Goal: Task Accomplishment & Management: Manage account settings

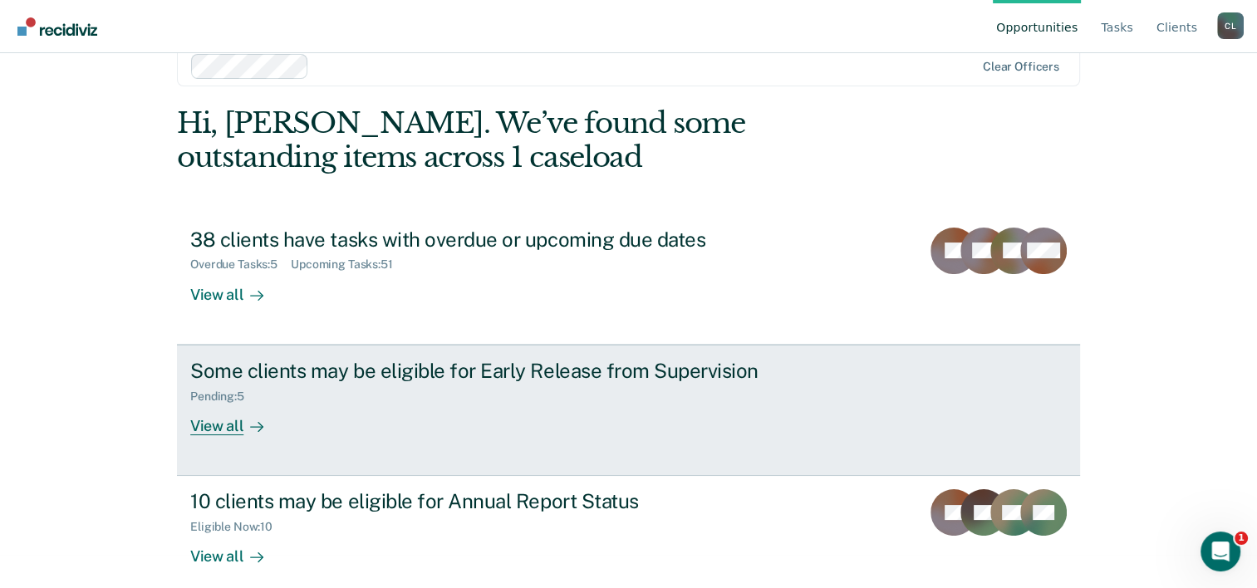
scroll to position [51, 0]
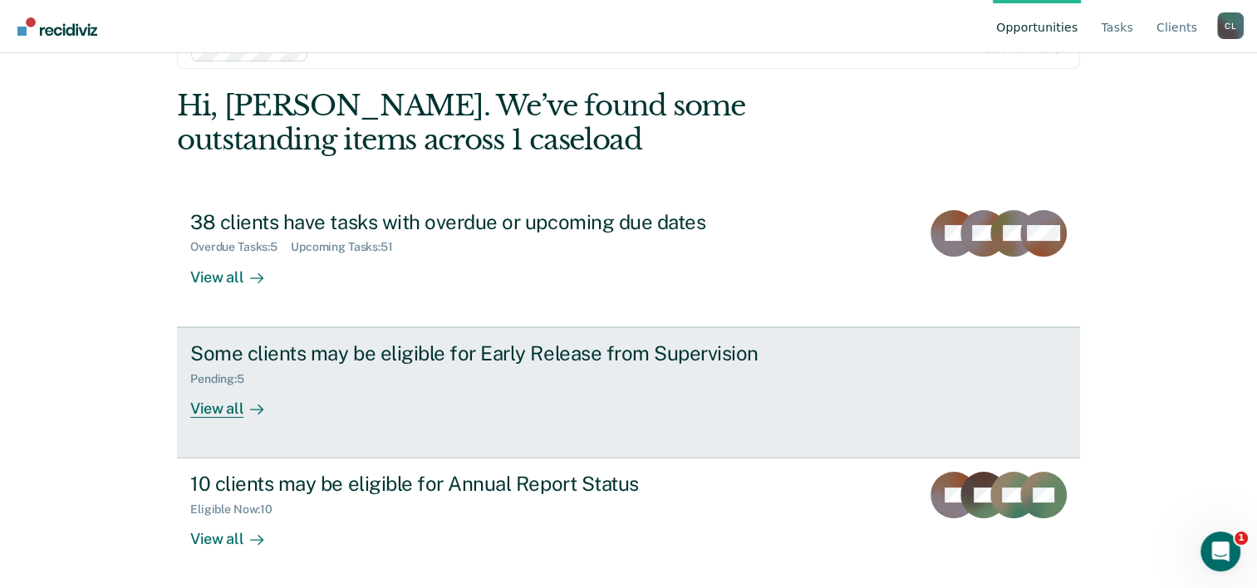
click at [226, 405] on div "View all" at bounding box center [236, 402] width 93 height 32
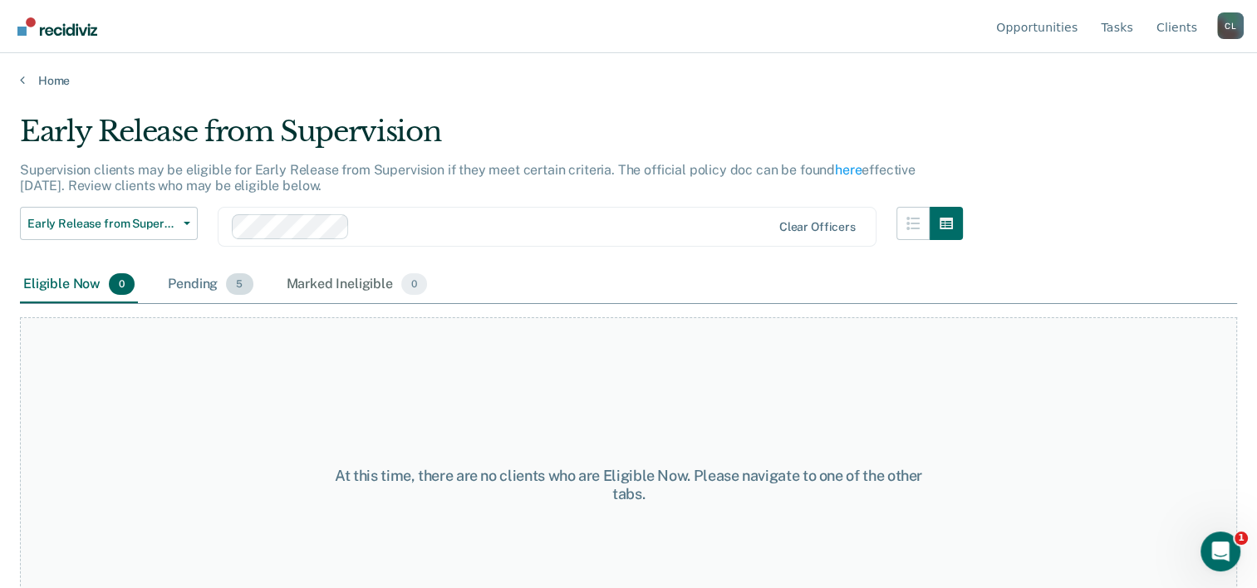
click at [219, 286] on div "Pending 5" at bounding box center [210, 285] width 91 height 37
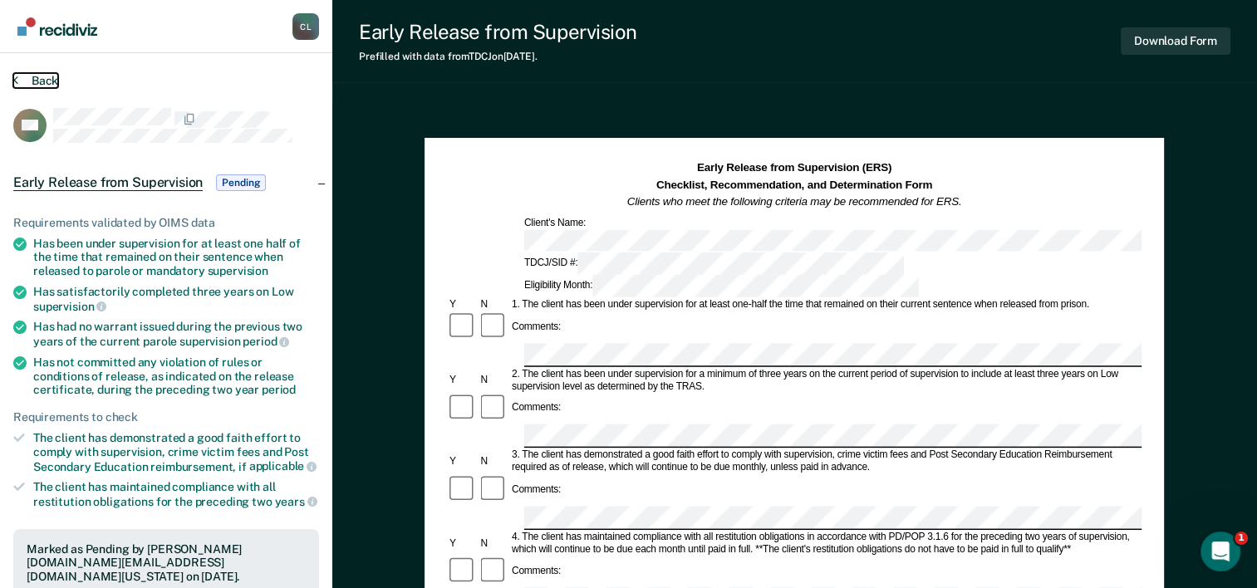
click at [23, 78] on button "Back" at bounding box center [35, 80] width 45 height 15
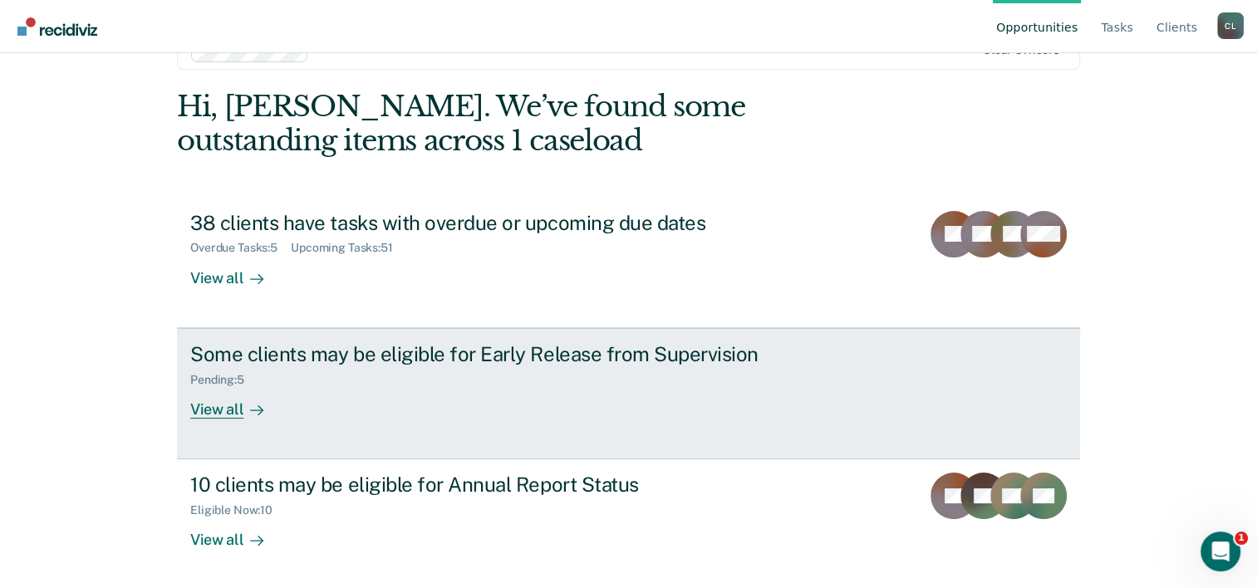
scroll to position [51, 0]
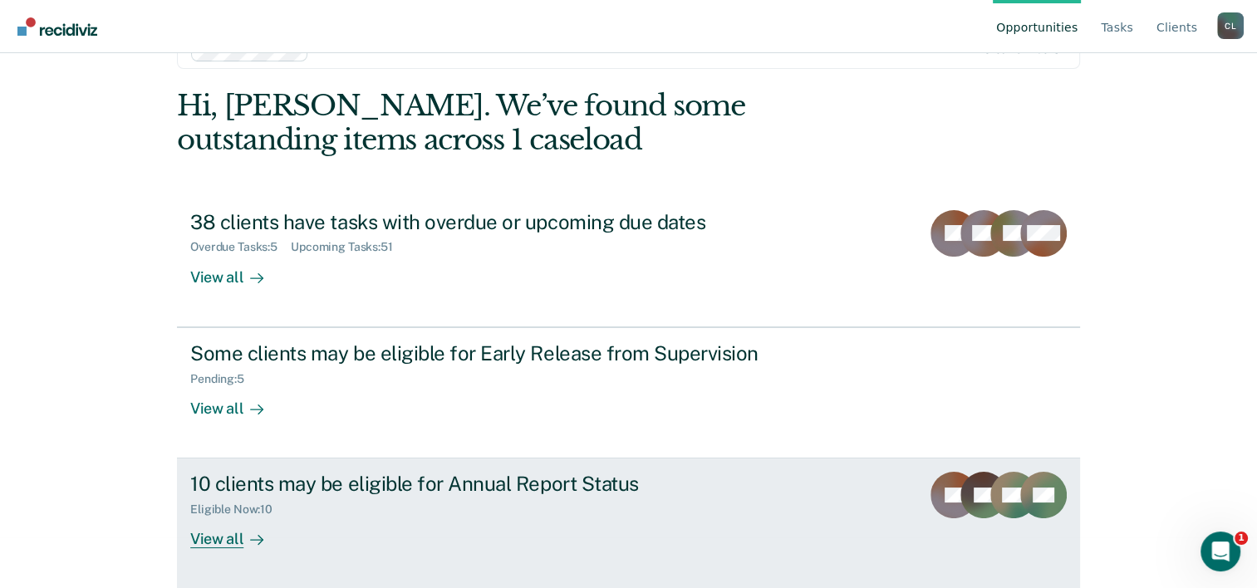
click at [237, 525] on div "View all" at bounding box center [236, 533] width 93 height 32
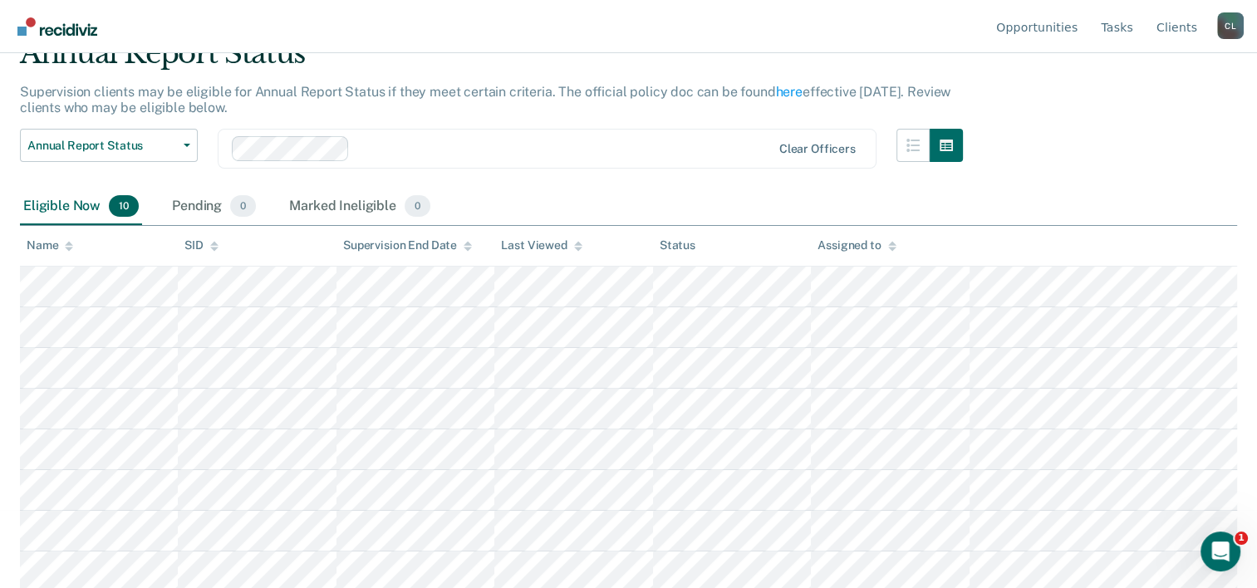
scroll to position [162, 0]
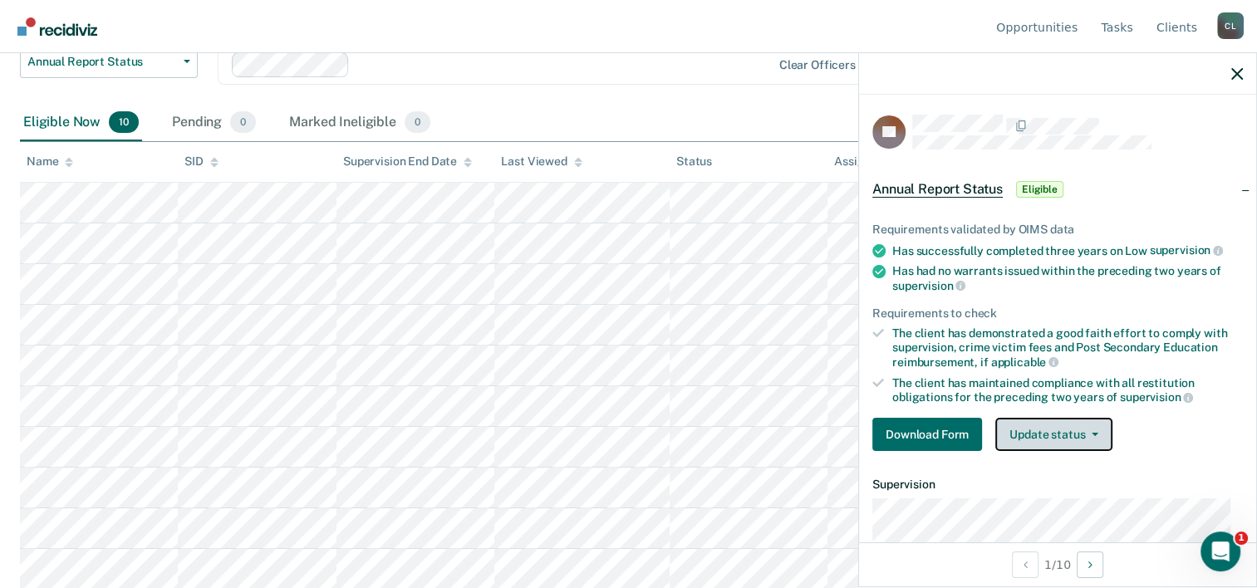
click at [1048, 442] on button "Update status" at bounding box center [1053, 434] width 117 height 33
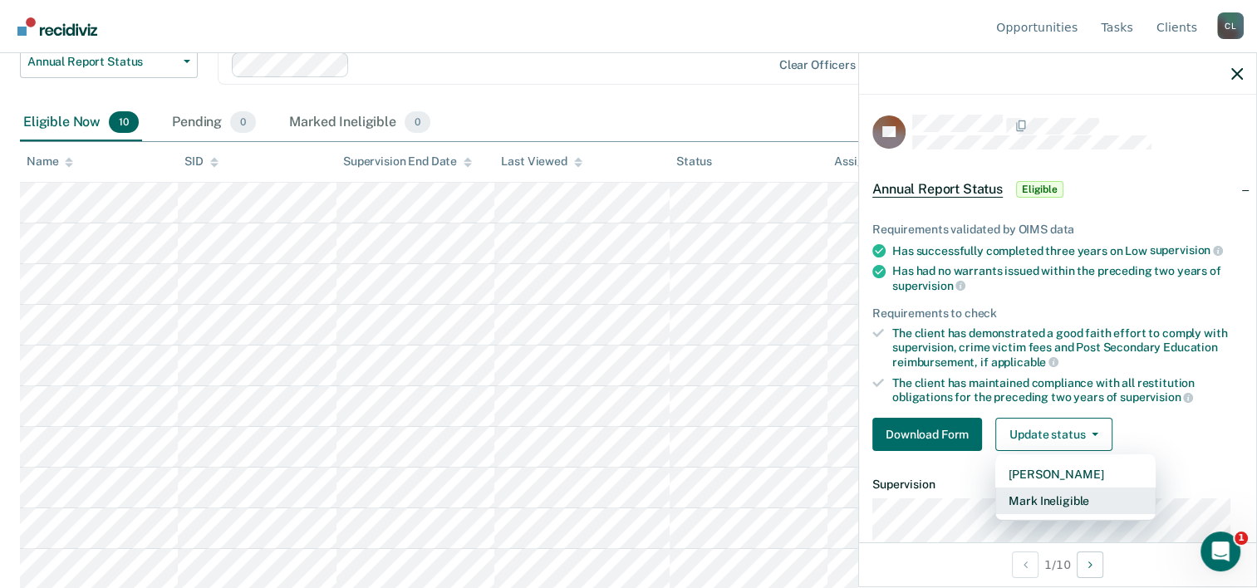
click at [1072, 495] on button "Mark Ineligible" at bounding box center [1075, 501] width 160 height 27
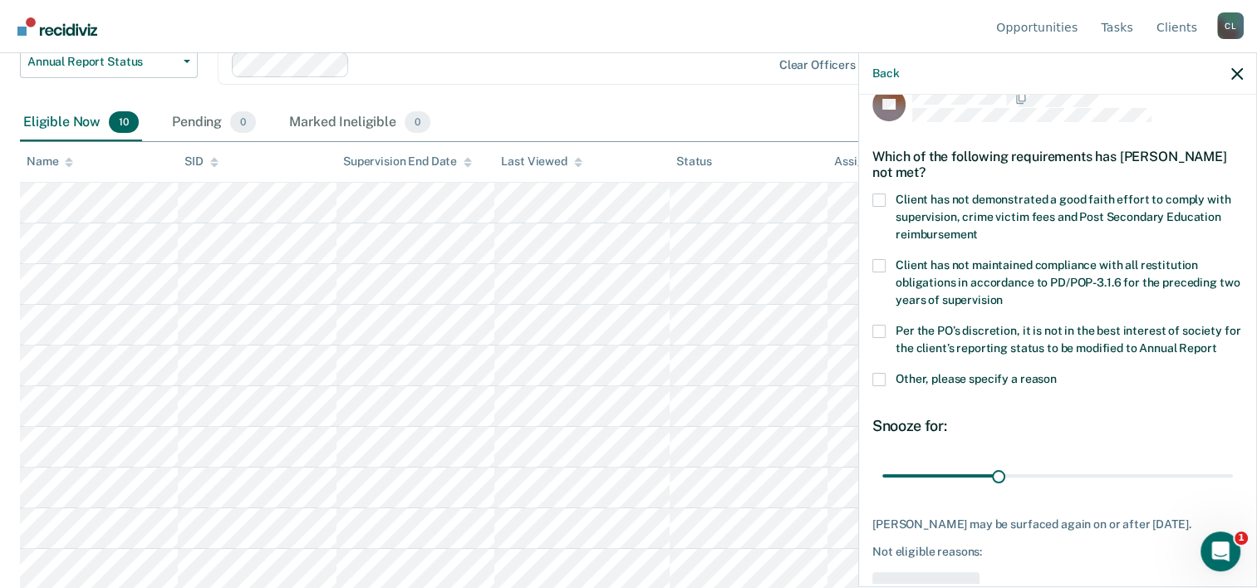
scroll to position [0, 0]
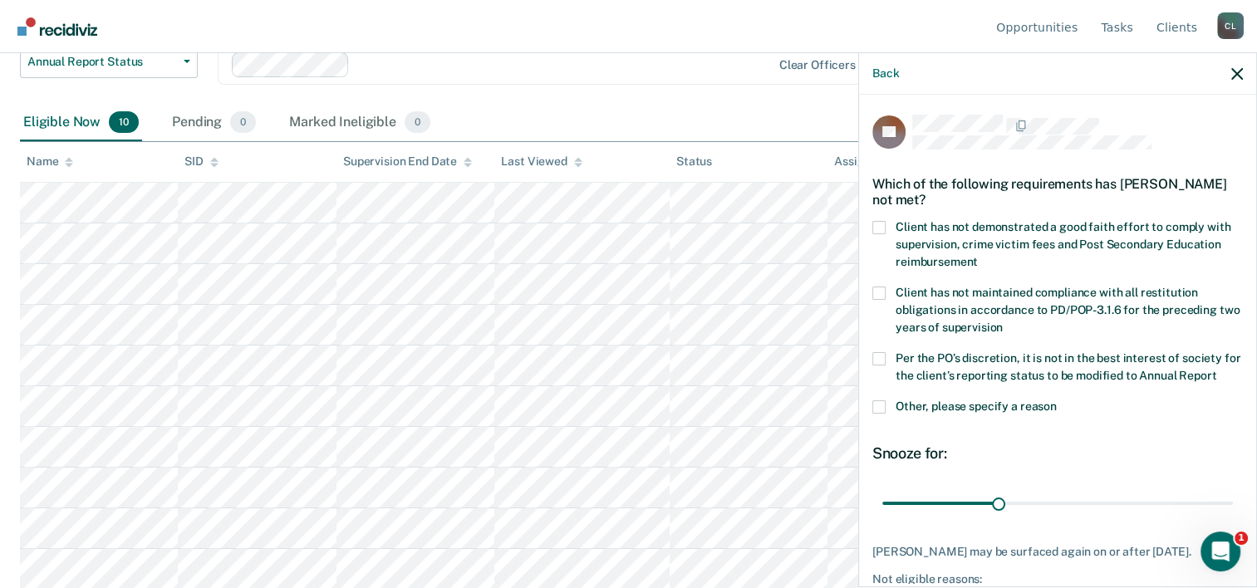
click at [886, 226] on label "Client has not demonstrated a good faith effort to comply with supervision, cri…" at bounding box center [1057, 247] width 371 height 52
click at [978, 256] on input "Client has not demonstrated a good faith effort to comply with supervision, cri…" at bounding box center [978, 256] width 0 height 0
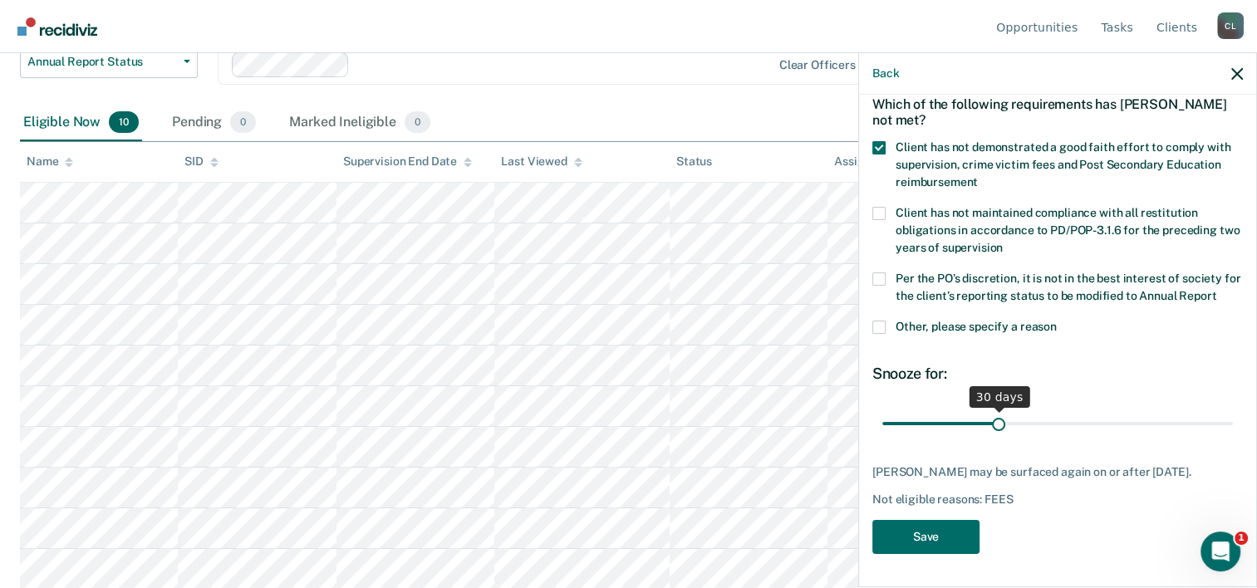
scroll to position [95, 0]
click at [954, 537] on button "Save" at bounding box center [925, 537] width 107 height 34
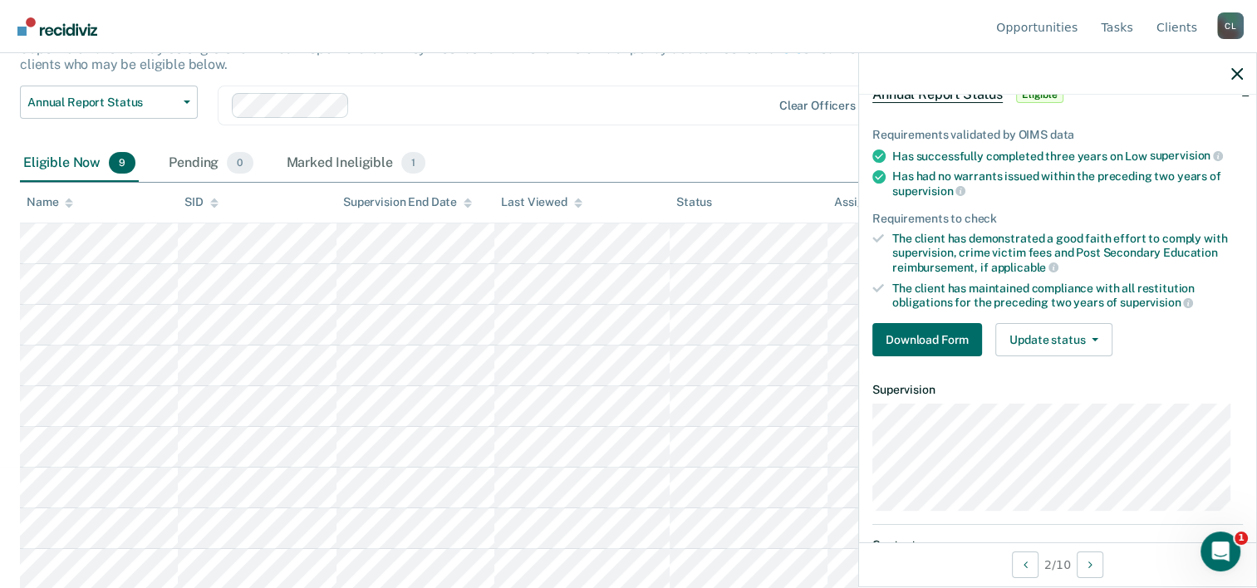
scroll to position [0, 0]
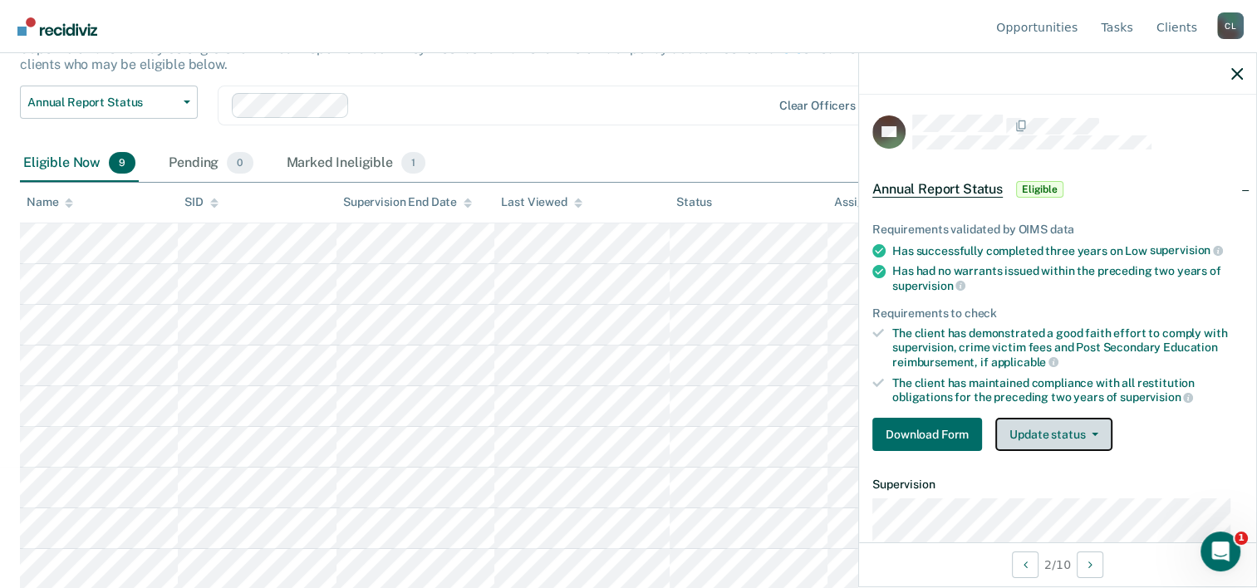
click at [1083, 432] on button "Update status" at bounding box center [1053, 434] width 117 height 33
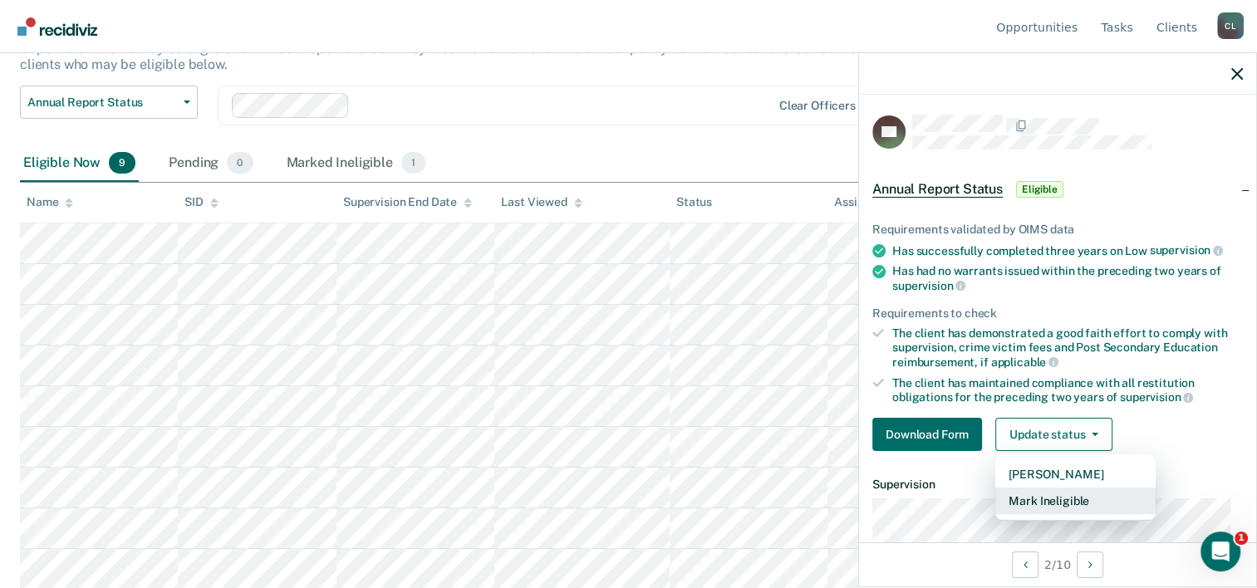
click at [1087, 495] on button "Mark Ineligible" at bounding box center [1075, 501] width 160 height 27
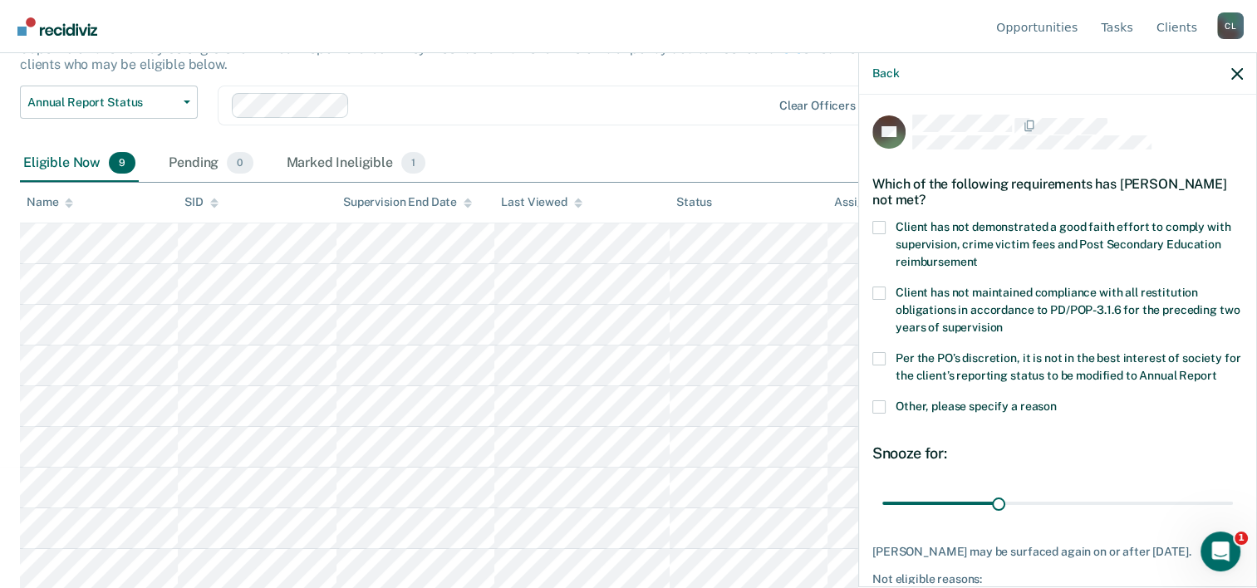
click at [880, 228] on span at bounding box center [878, 227] width 13 height 13
click at [978, 256] on input "Client has not demonstrated a good faith effort to comply with supervision, cri…" at bounding box center [978, 256] width 0 height 0
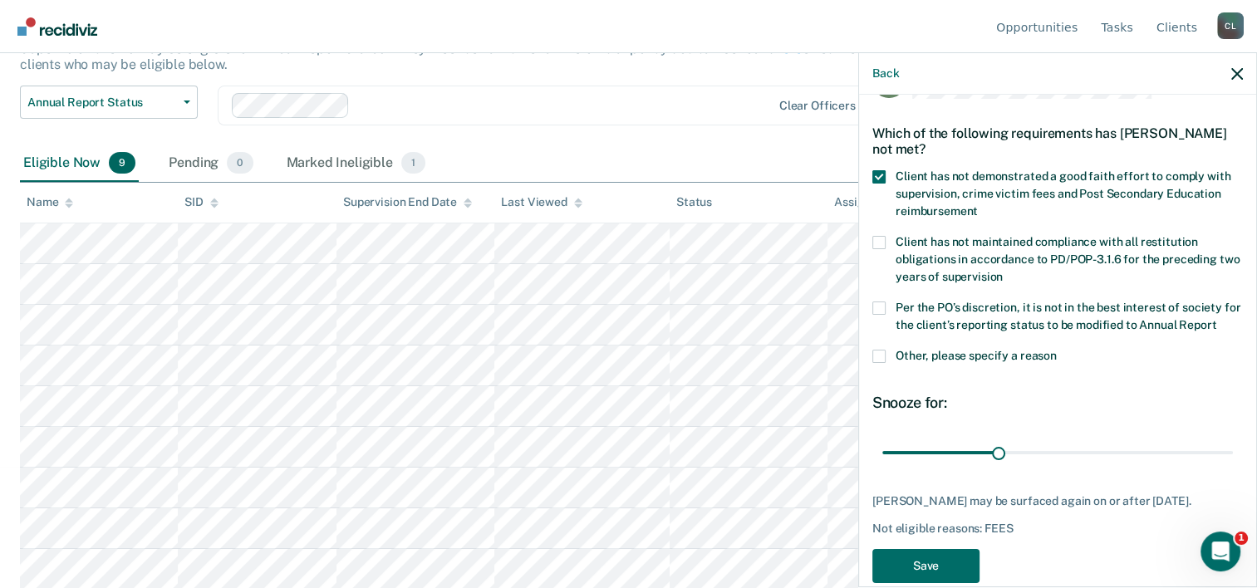
scroll to position [109, 0]
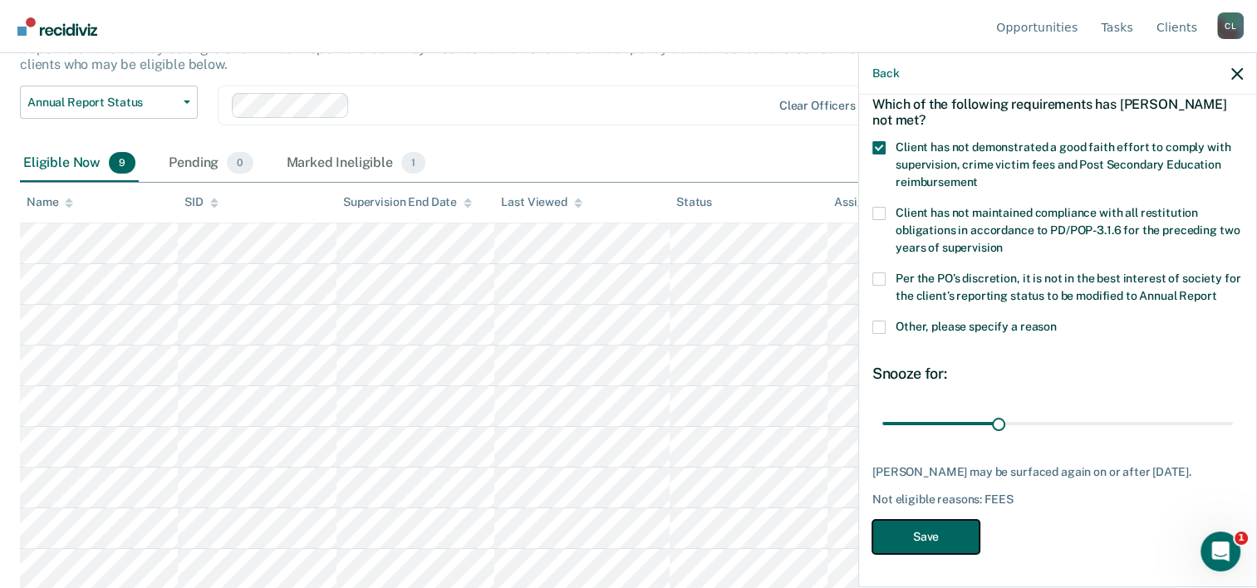
click at [953, 532] on button "Save" at bounding box center [925, 537] width 107 height 34
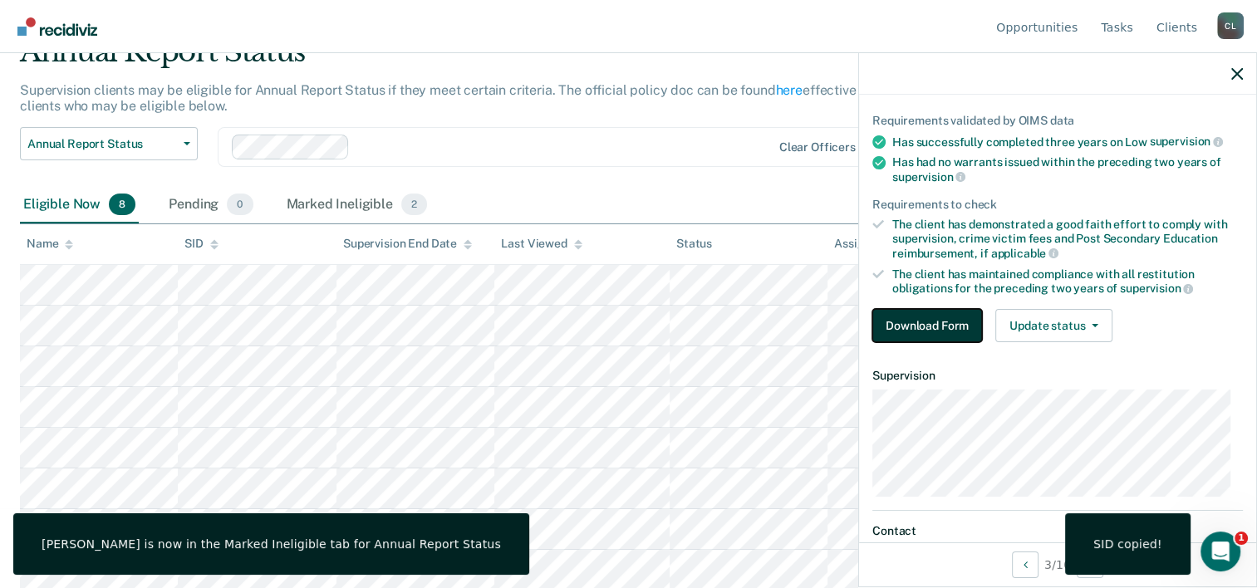
click at [956, 316] on button "Download Form" at bounding box center [927, 325] width 110 height 33
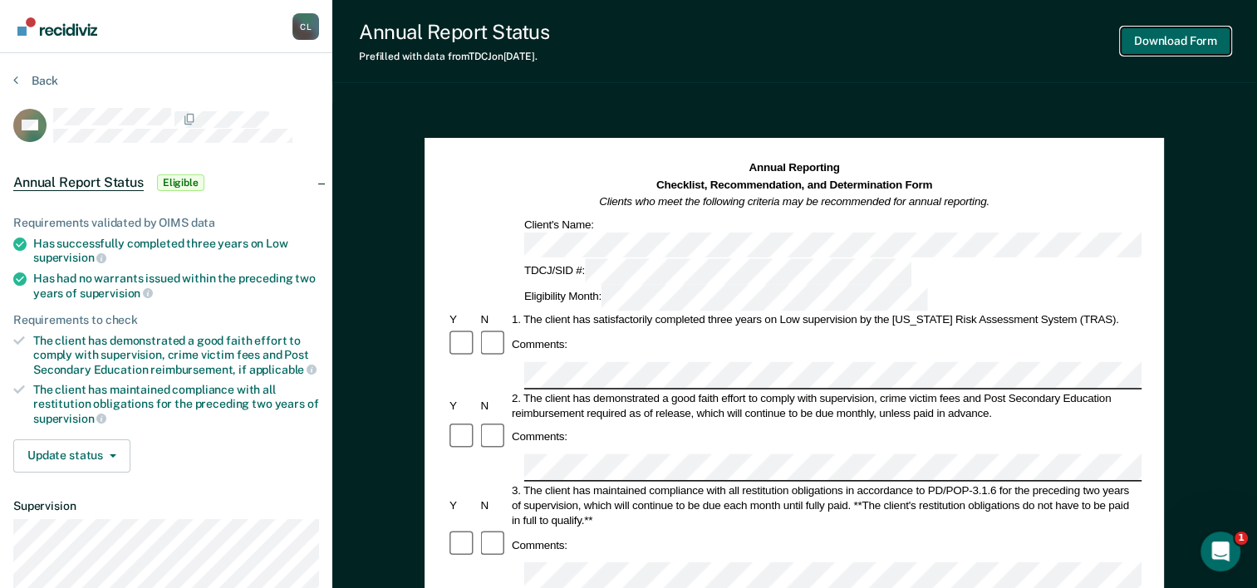
click at [1177, 43] on button "Download Form" at bounding box center [1176, 40] width 110 height 27
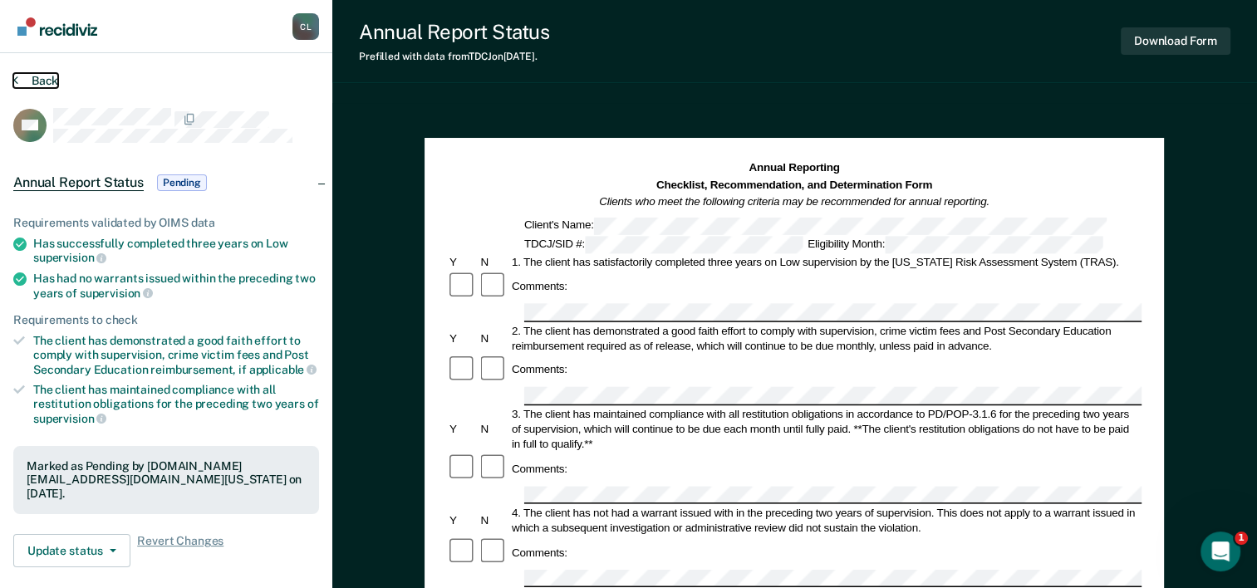
click at [38, 74] on button "Back" at bounding box center [35, 80] width 45 height 15
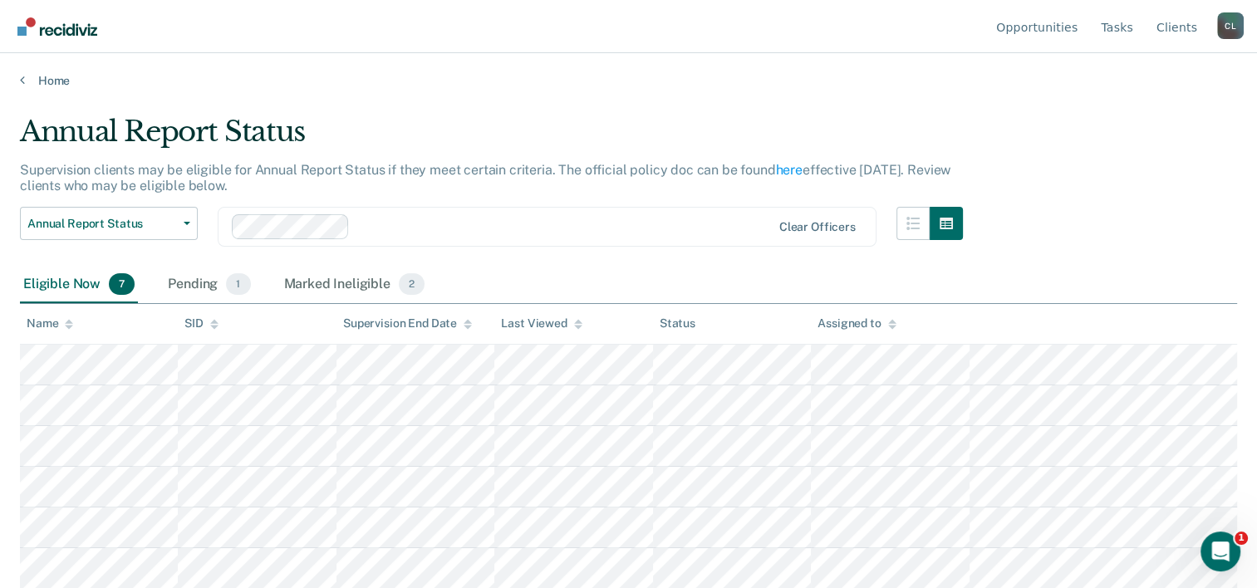
scroll to position [40, 0]
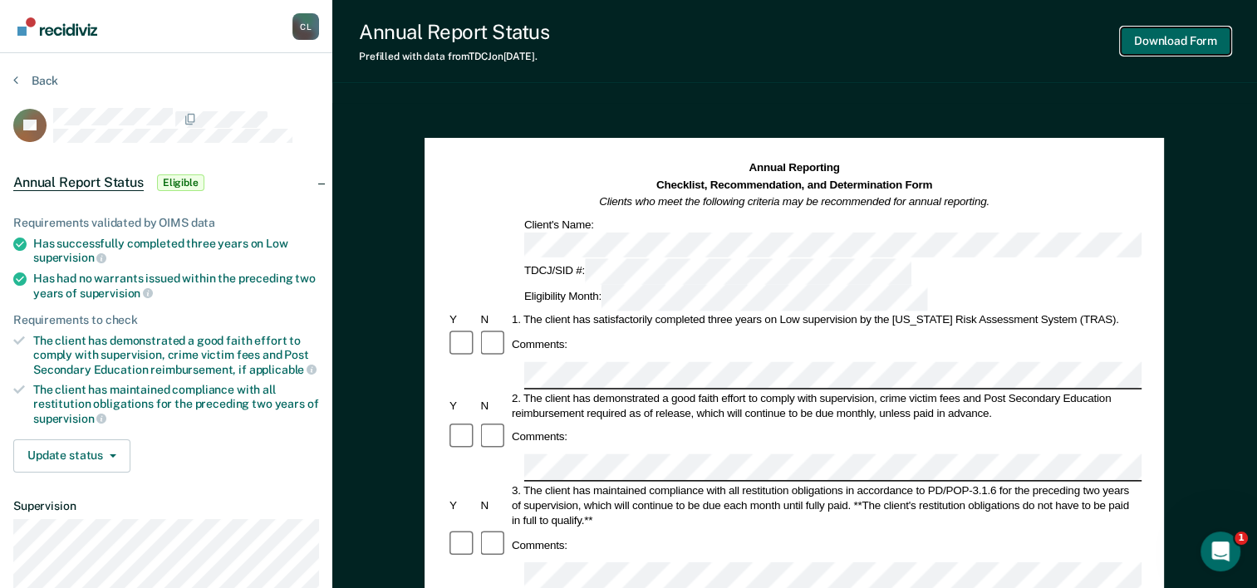
click at [1157, 47] on button "Download Form" at bounding box center [1176, 40] width 110 height 27
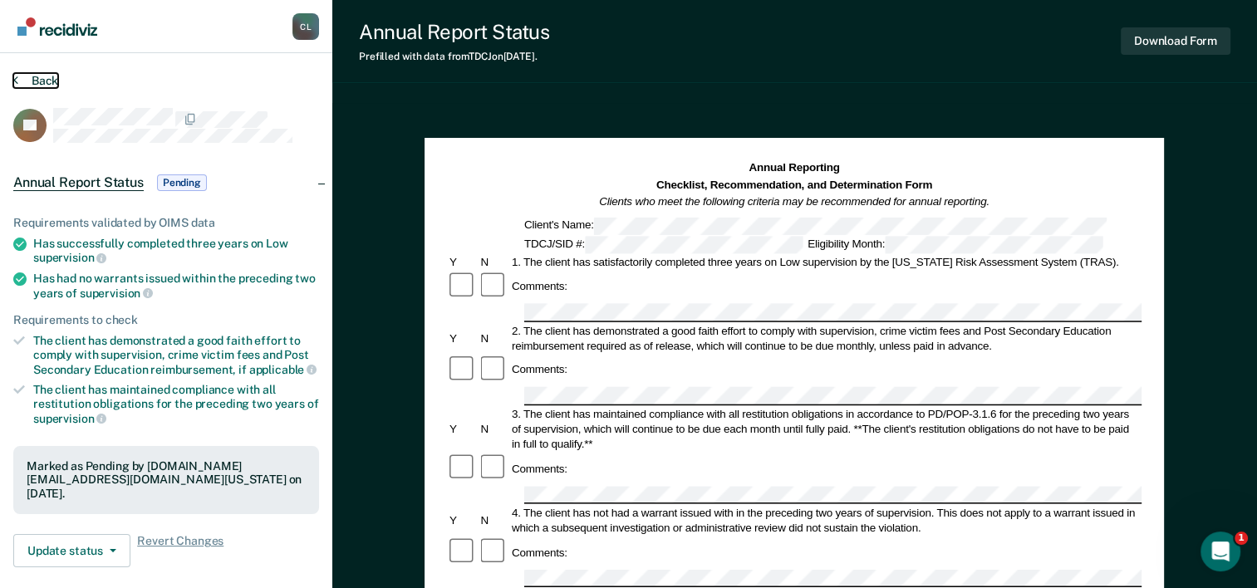
click at [30, 78] on button "Back" at bounding box center [35, 80] width 45 height 15
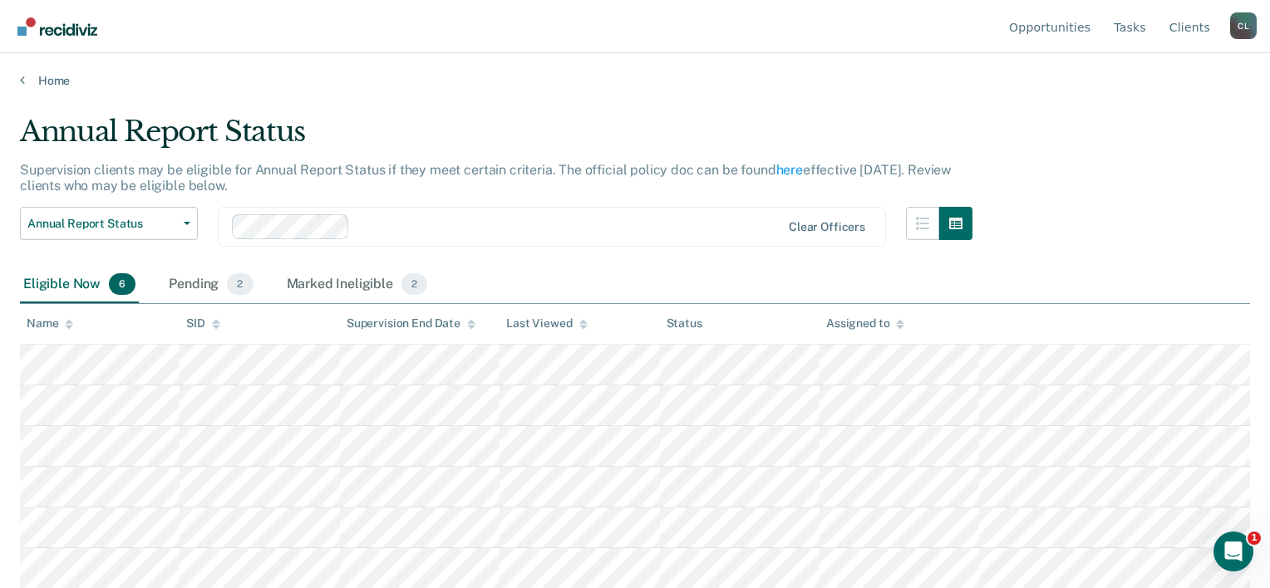
click at [1125, 124] on div "Annual Report Status Supervision clients may be eligible for Annual Report Stat…" at bounding box center [635, 289] width 1230 height 349
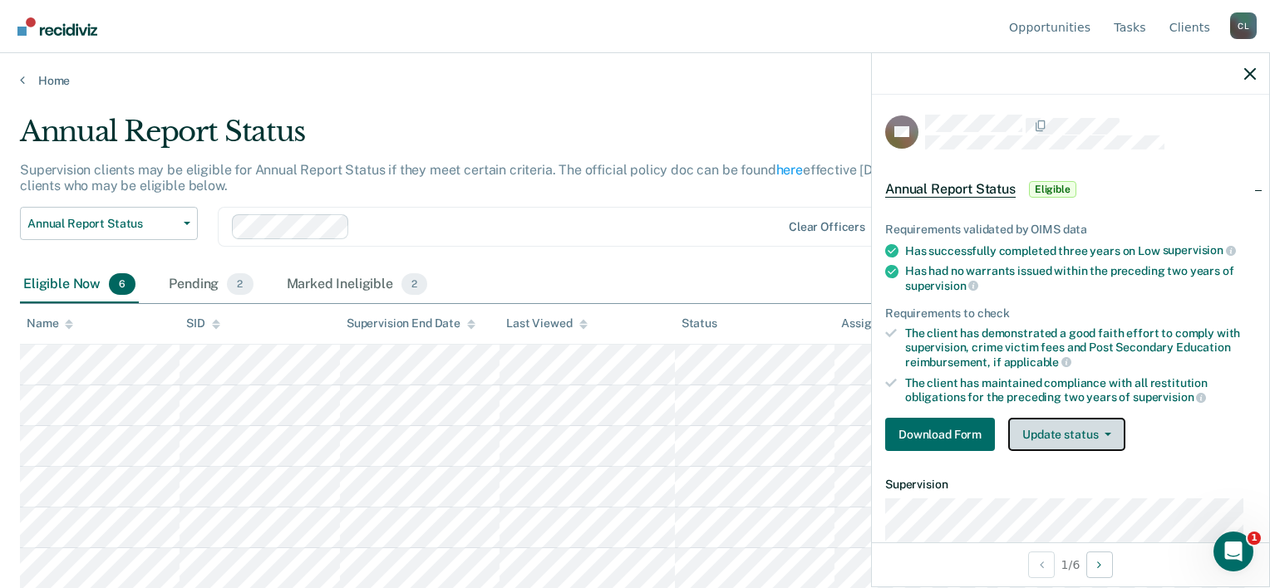
click at [1068, 432] on button "Update status" at bounding box center [1066, 434] width 117 height 33
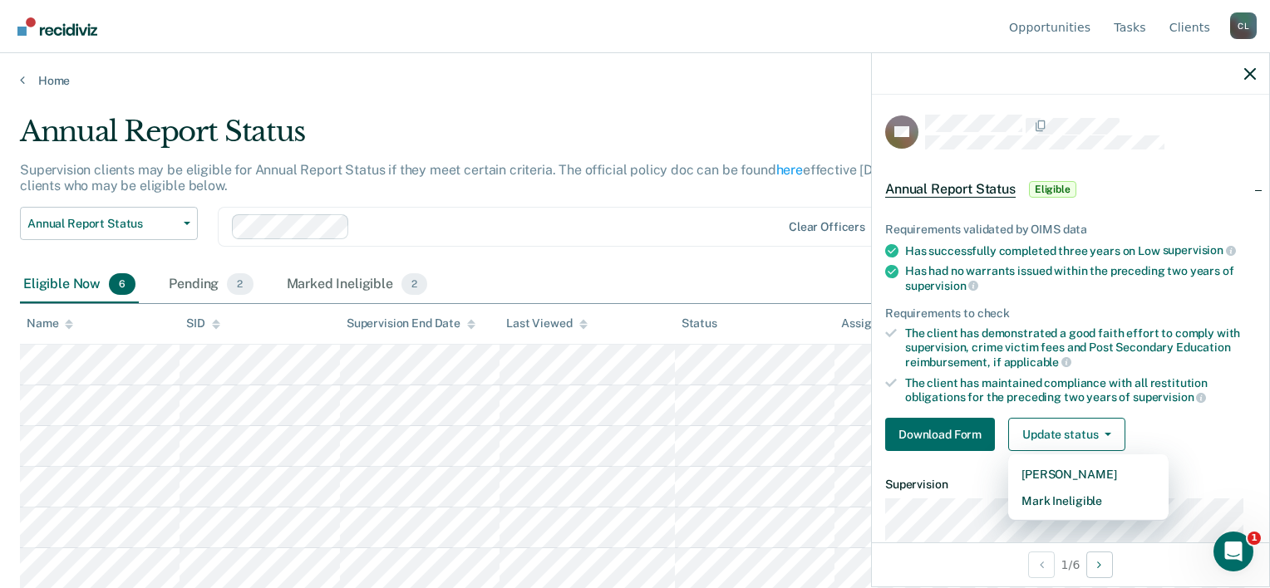
click at [1172, 314] on div "Requirements to check" at bounding box center [1070, 314] width 371 height 14
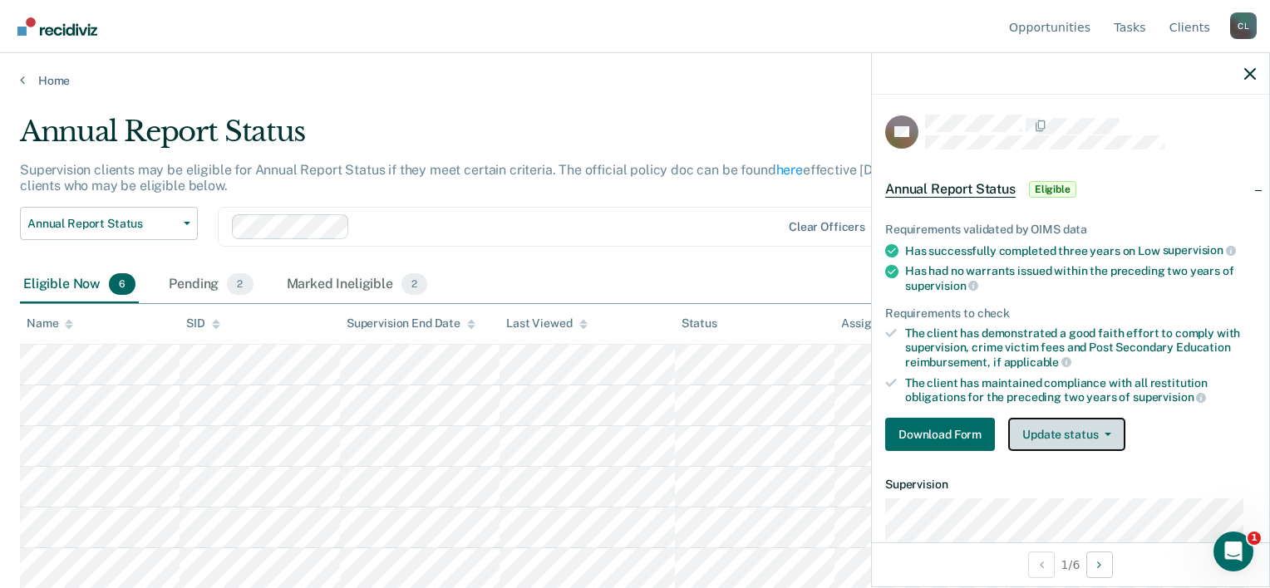
click at [1089, 432] on button "Update status" at bounding box center [1066, 434] width 117 height 33
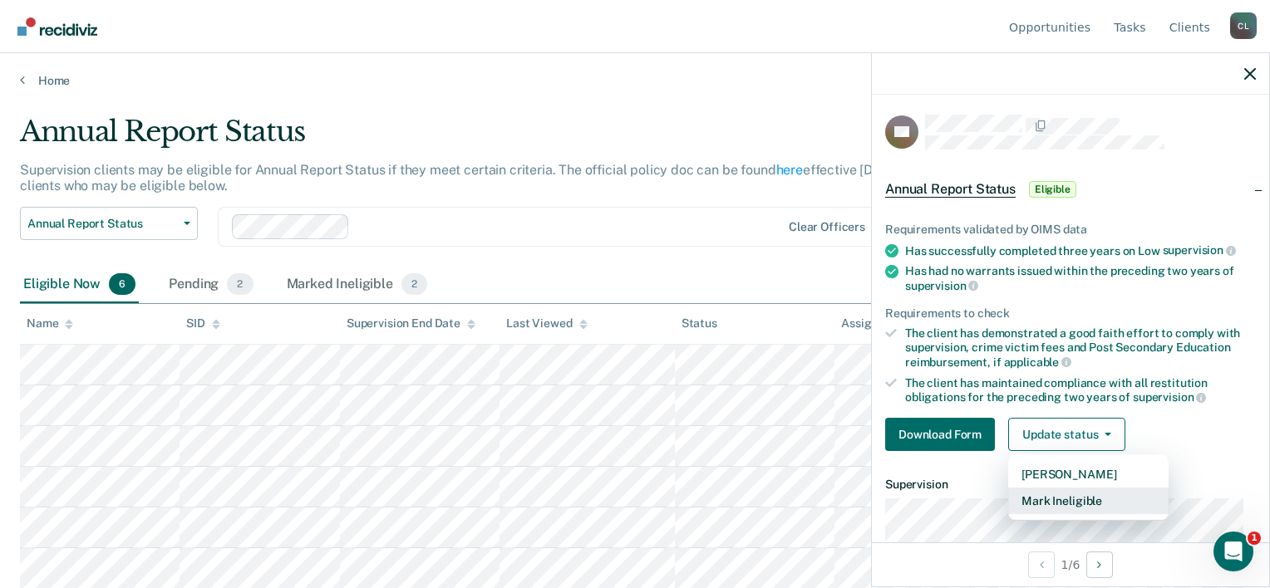
click at [1106, 494] on button "Mark Ineligible" at bounding box center [1088, 501] width 160 height 27
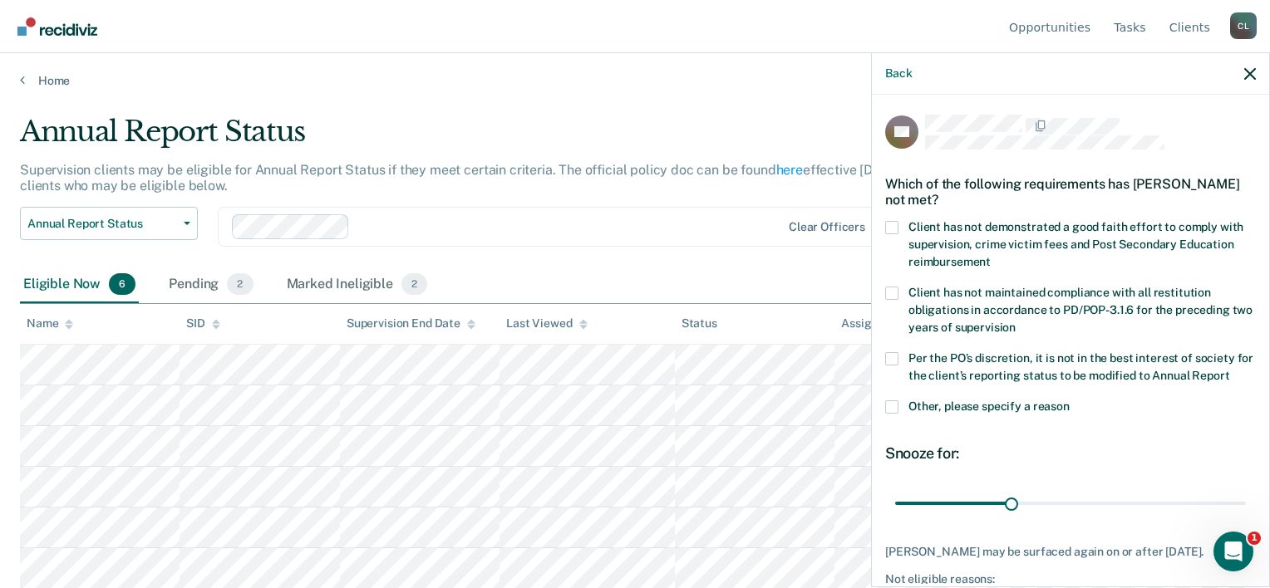
click at [894, 226] on span at bounding box center [891, 227] width 13 height 13
click at [990, 256] on input "Client has not demonstrated a good faith effort to comply with supervision, cri…" at bounding box center [990, 256] width 0 height 0
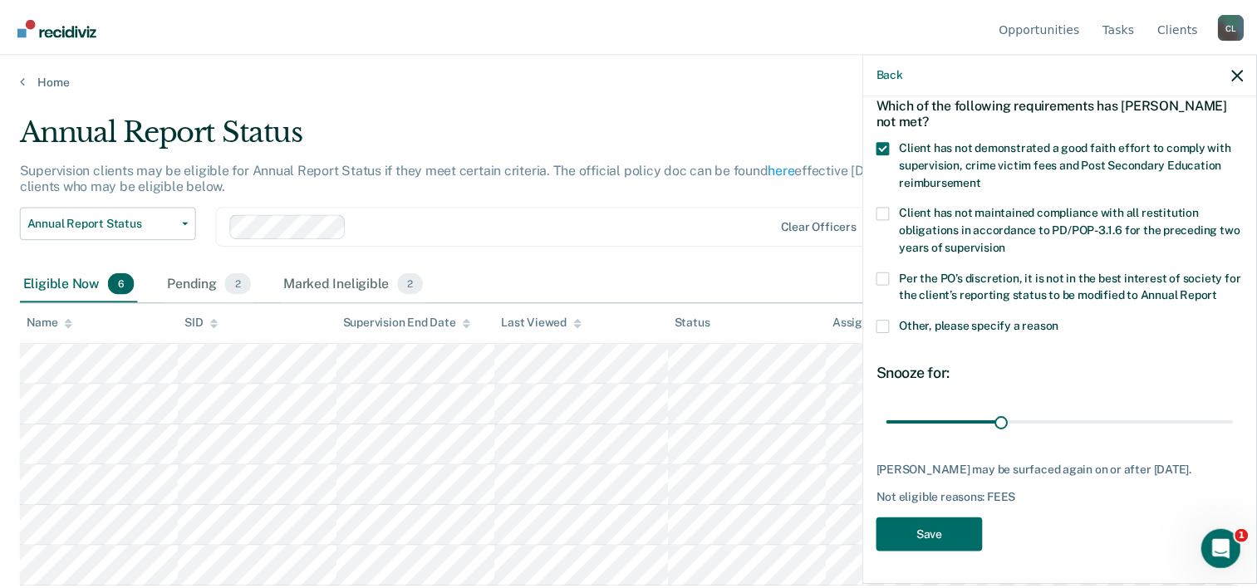
scroll to position [109, 0]
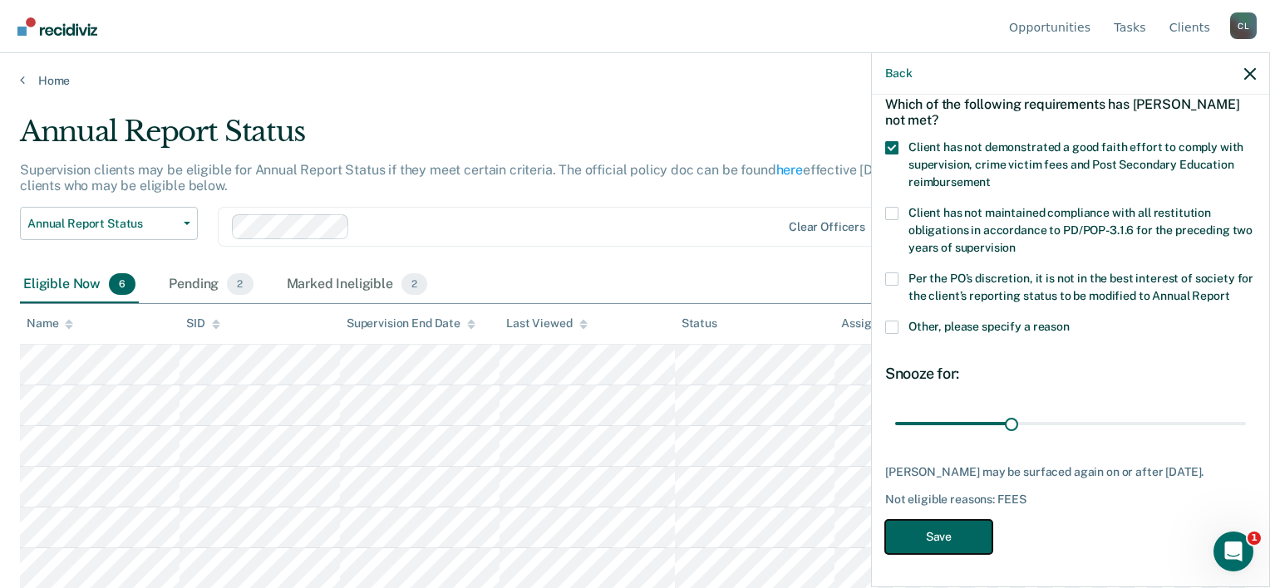
click at [958, 545] on button "Save" at bounding box center [938, 537] width 107 height 34
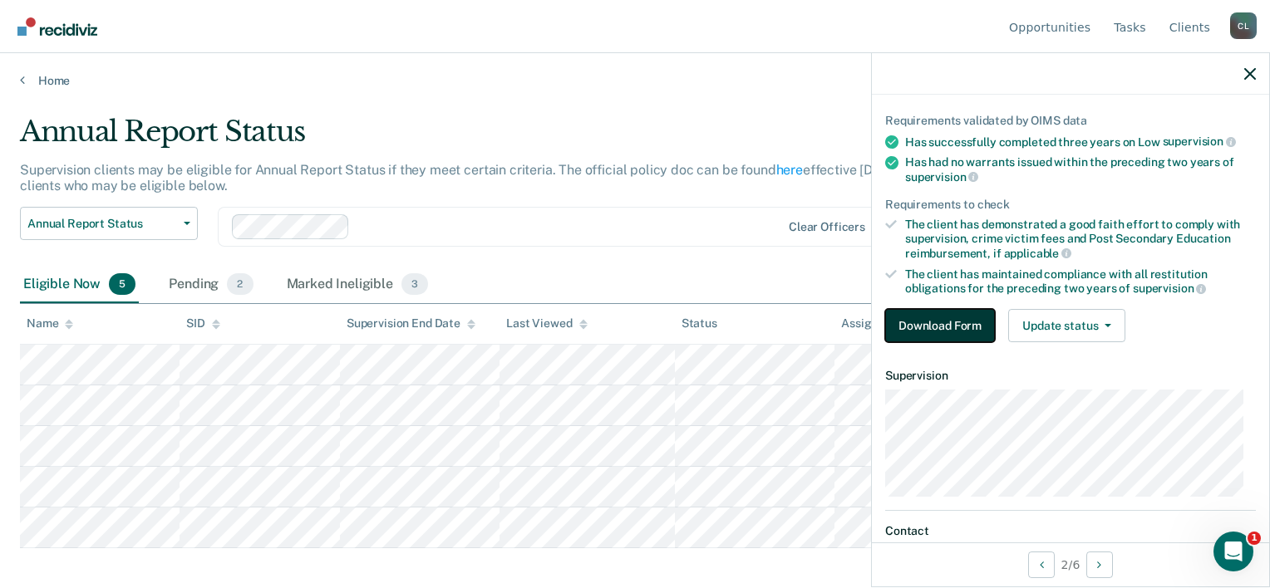
click at [955, 322] on button "Download Form" at bounding box center [940, 325] width 110 height 33
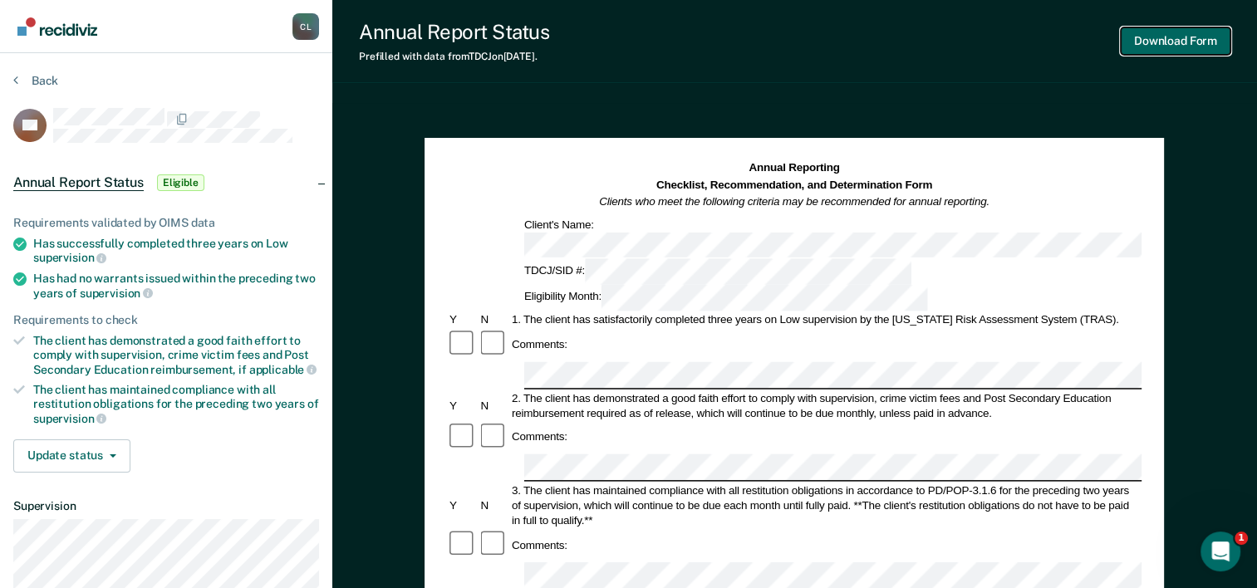
click at [1167, 47] on button "Download Form" at bounding box center [1176, 40] width 110 height 27
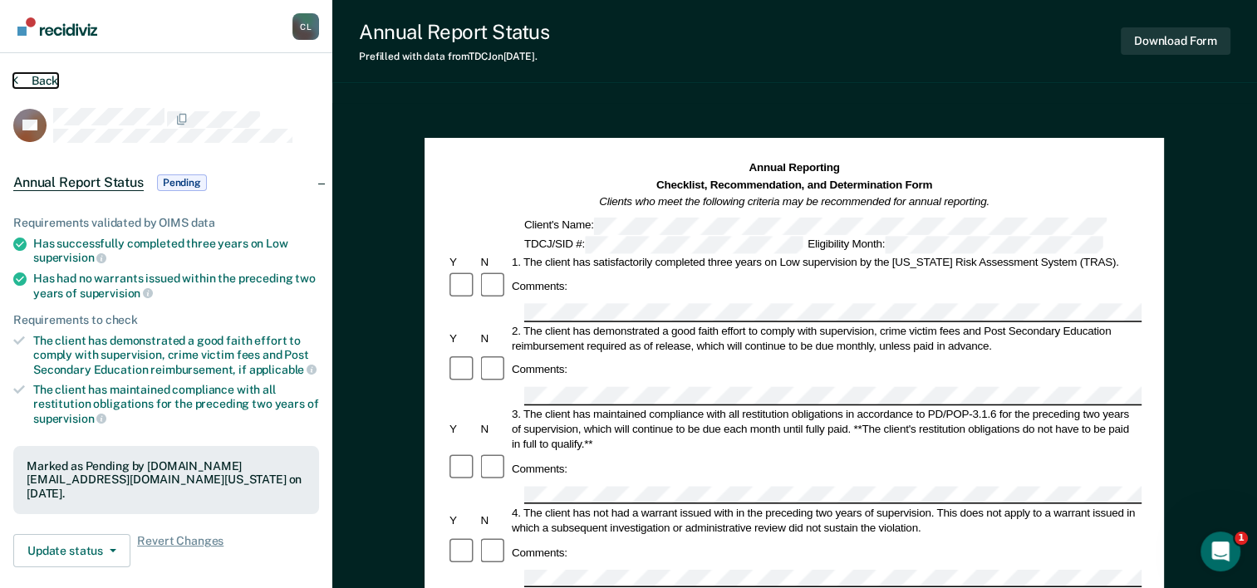
click at [44, 75] on button "Back" at bounding box center [35, 80] width 45 height 15
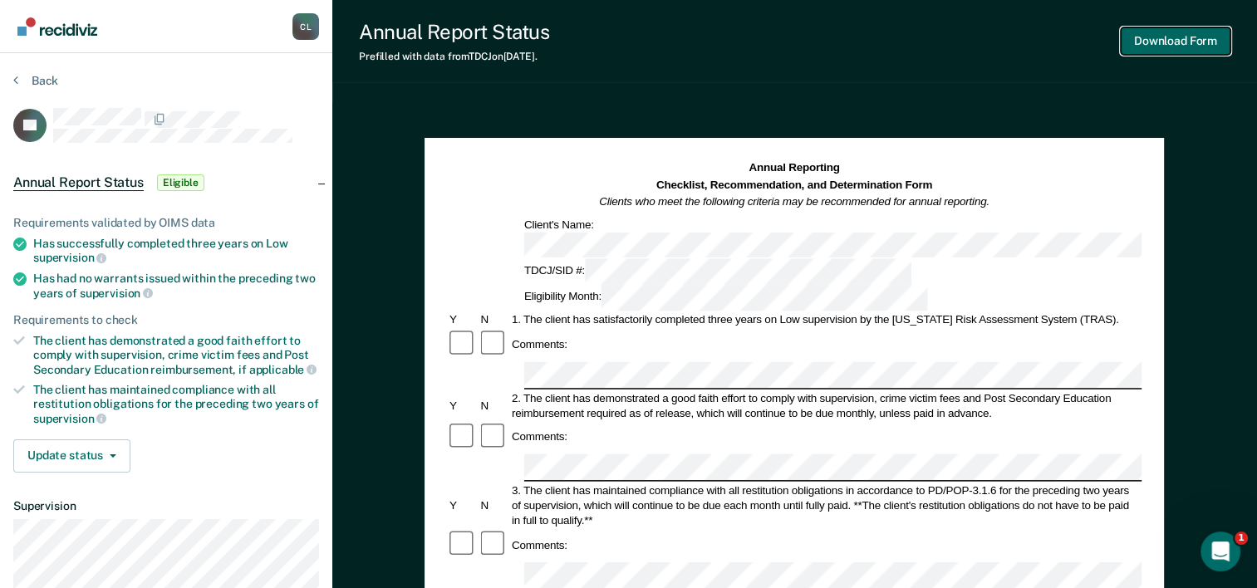
click at [1190, 42] on button "Download Form" at bounding box center [1176, 40] width 110 height 27
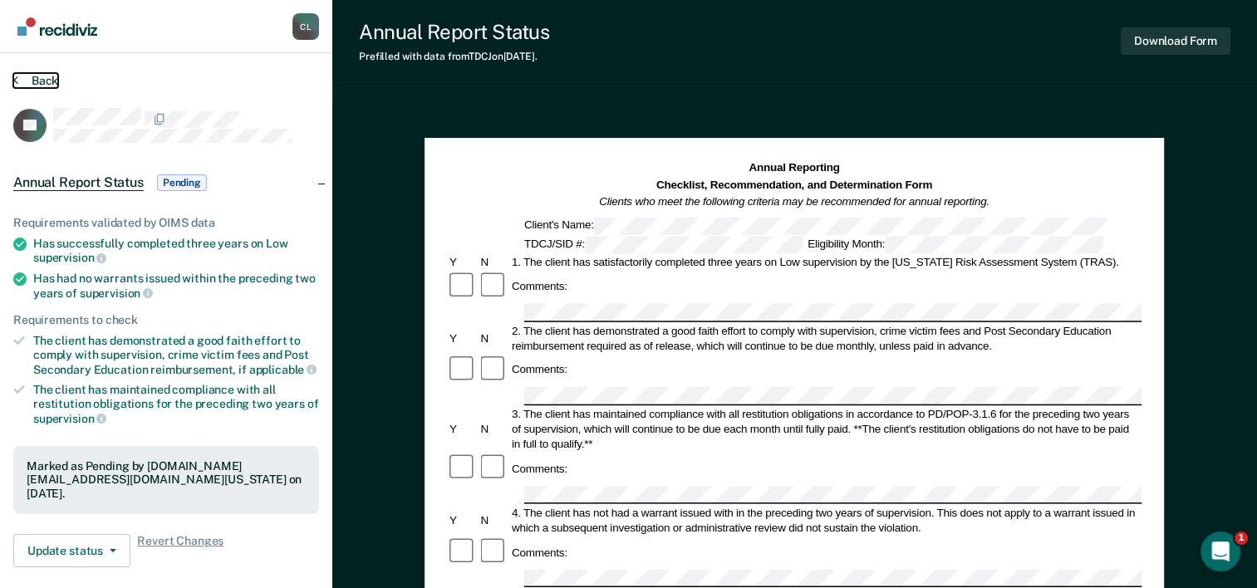
click at [52, 78] on button "Back" at bounding box center [35, 80] width 45 height 15
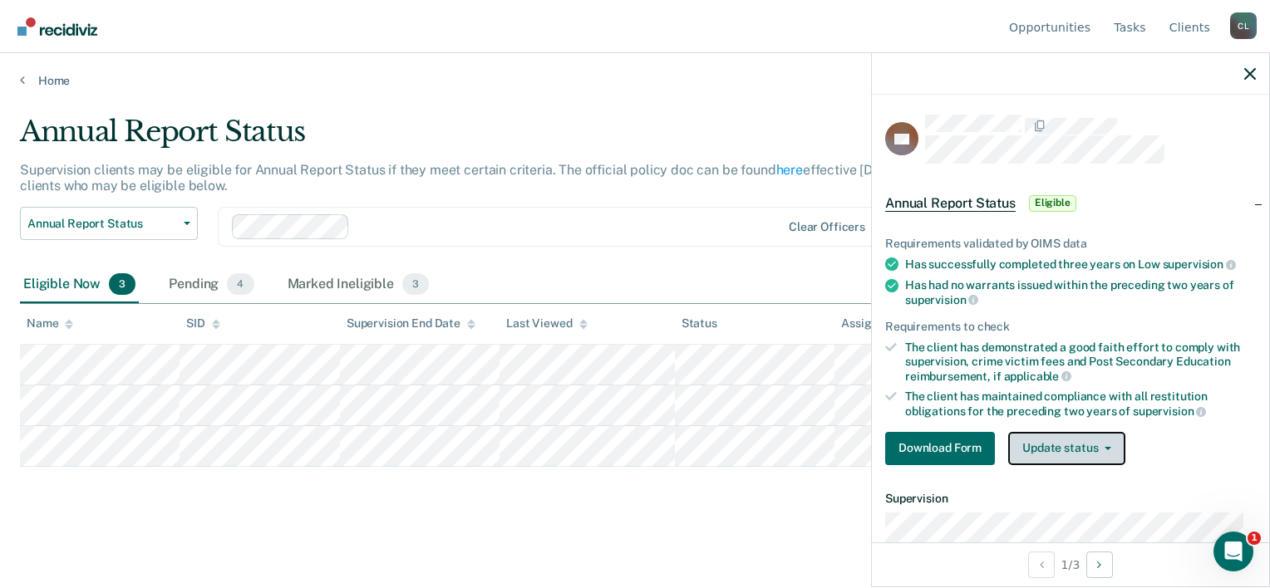
click at [1081, 450] on button "Update status" at bounding box center [1066, 448] width 117 height 33
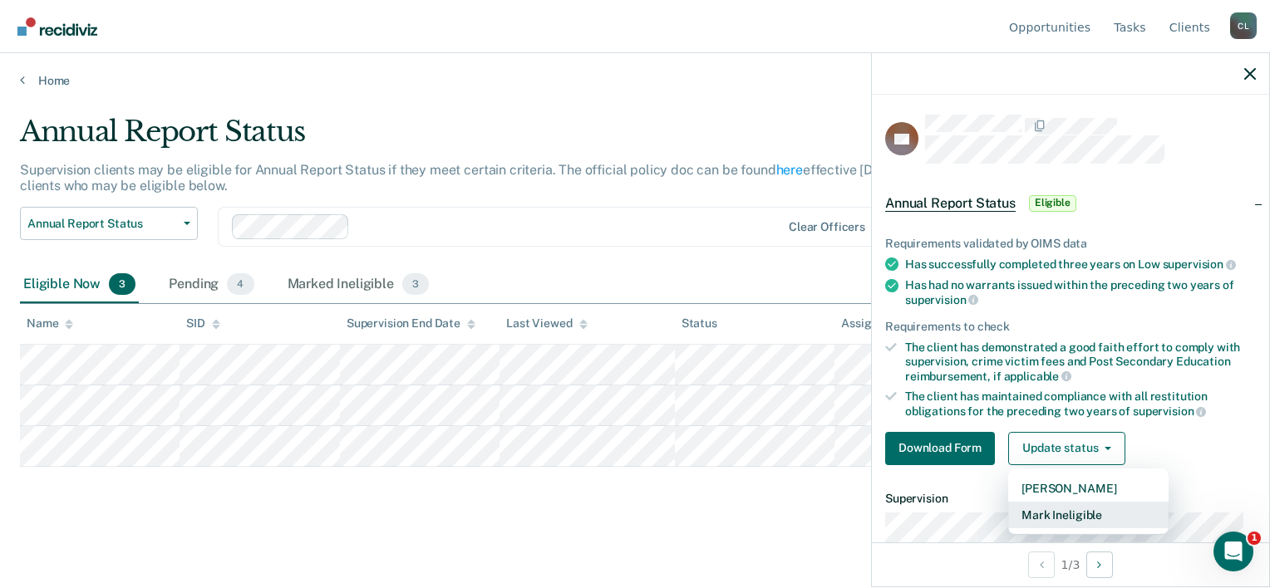
click at [1093, 508] on button "Mark Ineligible" at bounding box center [1088, 515] width 160 height 27
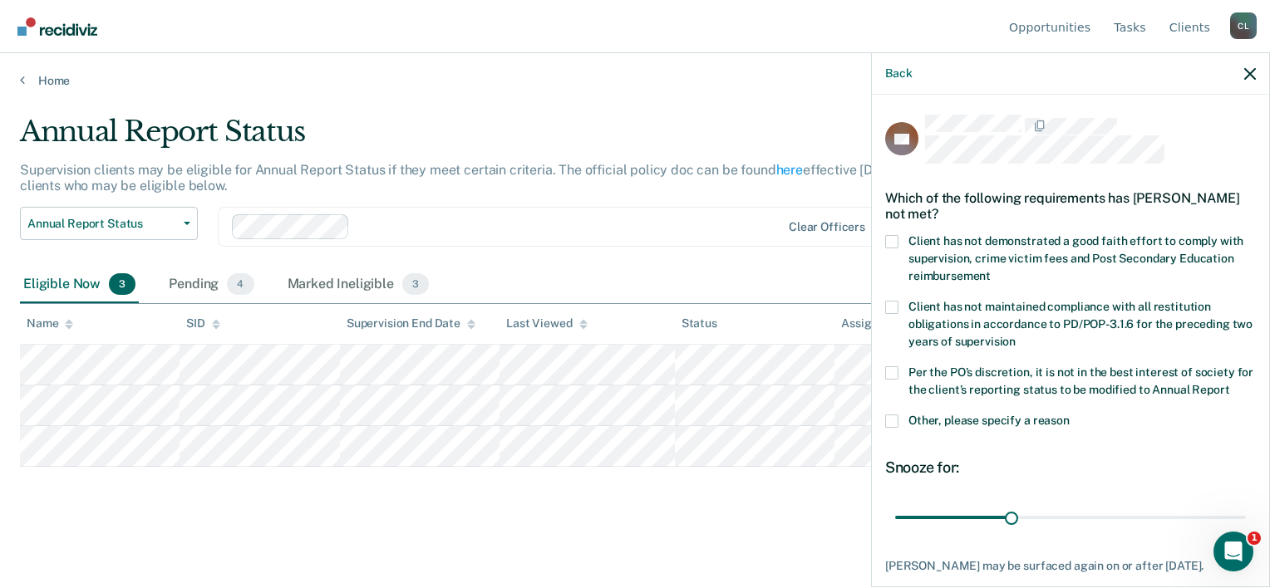
click at [894, 236] on span at bounding box center [891, 241] width 13 height 13
click at [990, 270] on input "Client has not demonstrated a good faith effort to comply with supervision, cri…" at bounding box center [990, 270] width 0 height 0
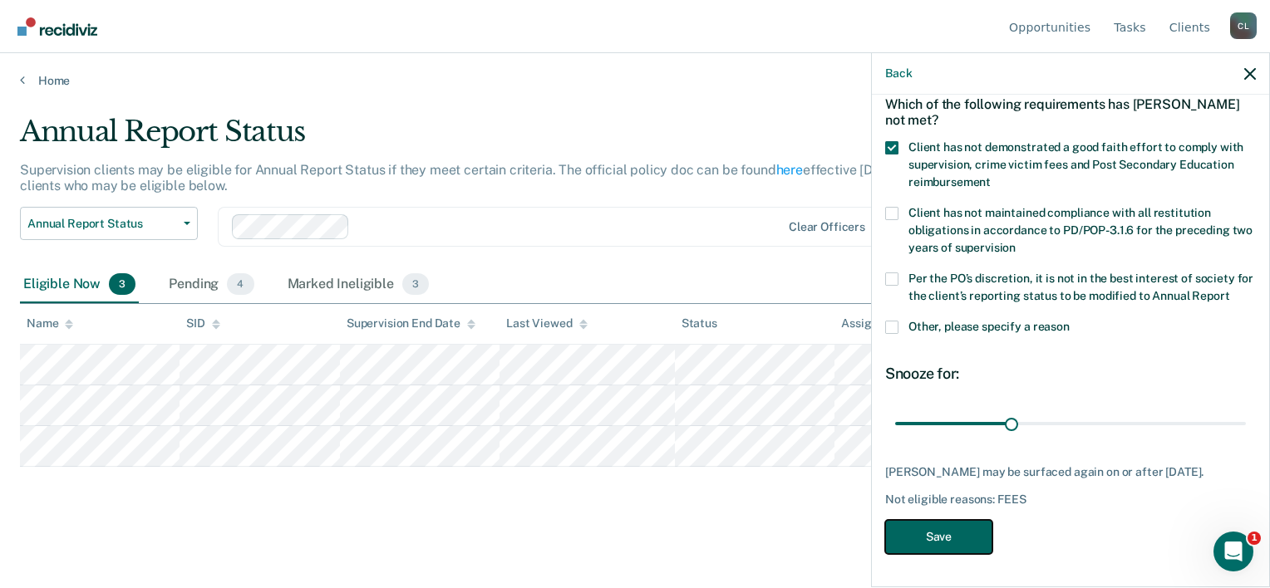
click at [928, 534] on button "Save" at bounding box center [938, 537] width 107 height 34
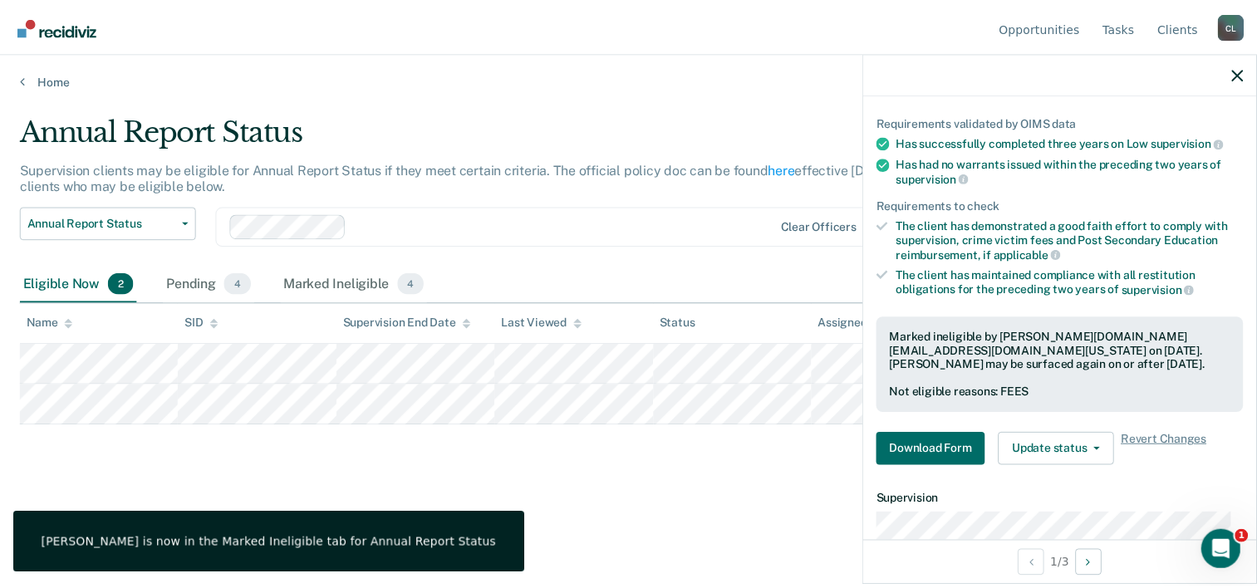
scroll to position [109, 0]
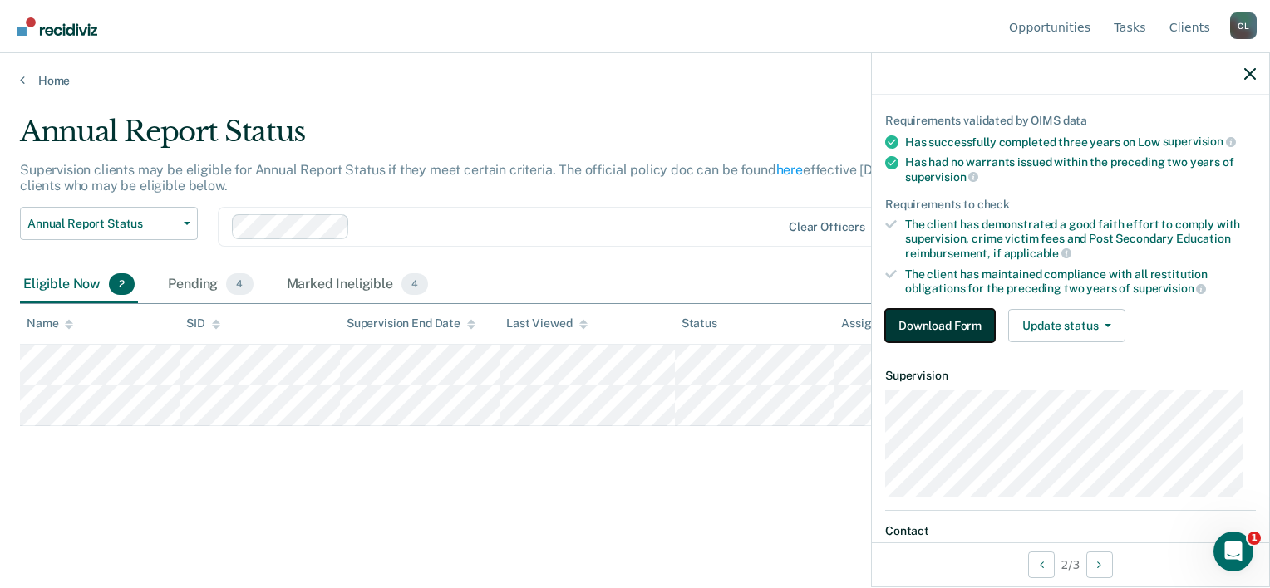
click at [959, 319] on button "Download Form" at bounding box center [940, 325] width 110 height 33
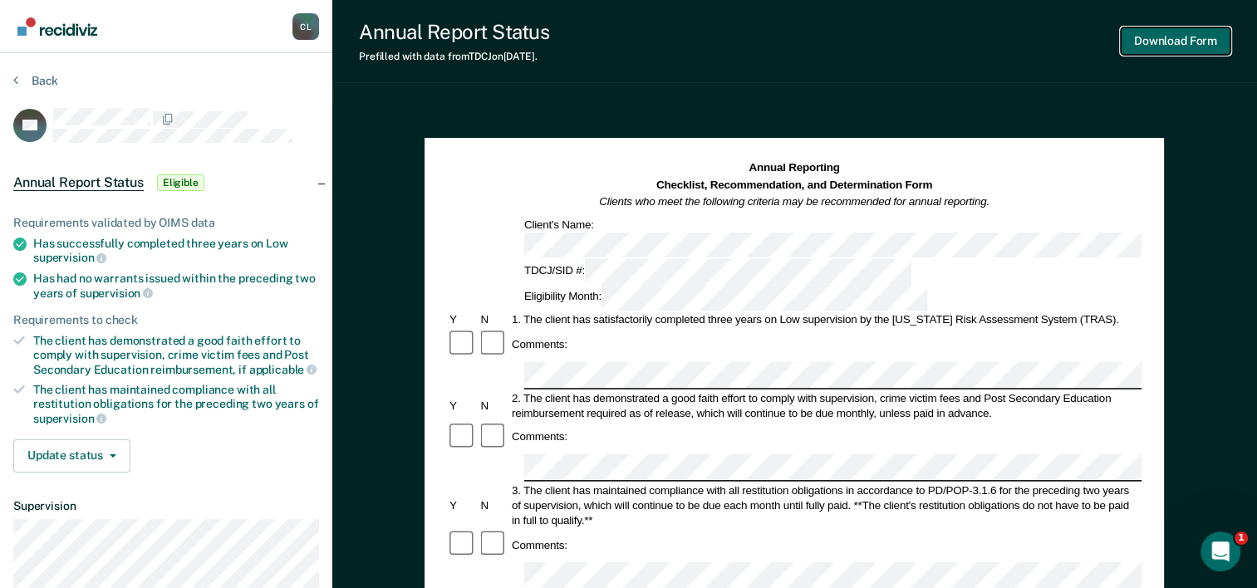
click at [1160, 34] on button "Download Form" at bounding box center [1176, 40] width 110 height 27
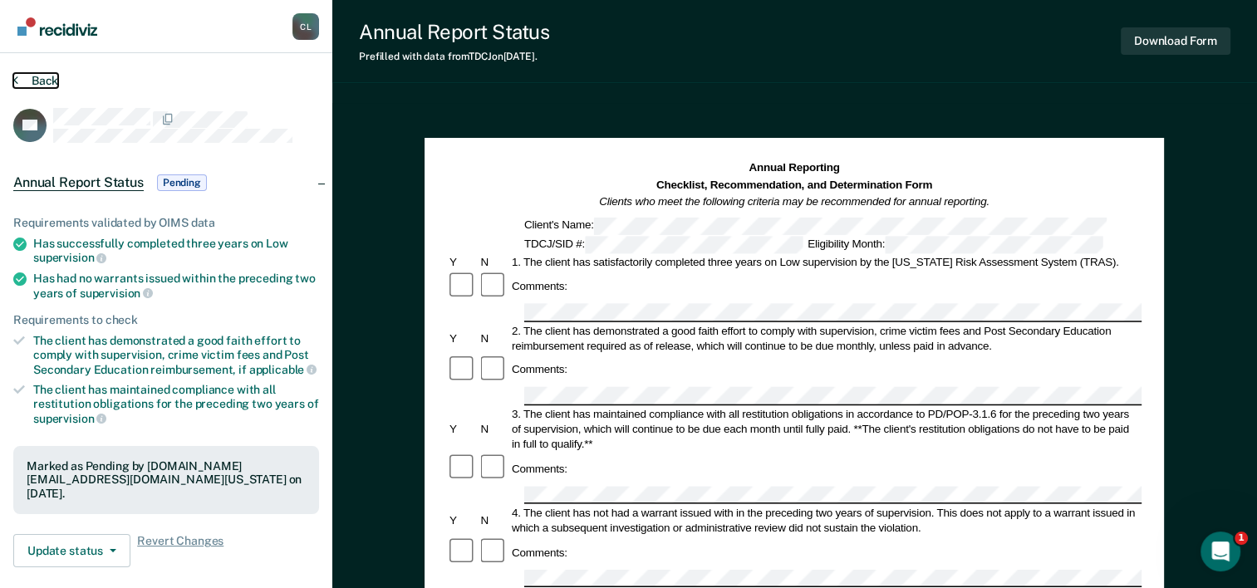
click at [53, 78] on button "Back" at bounding box center [35, 80] width 45 height 15
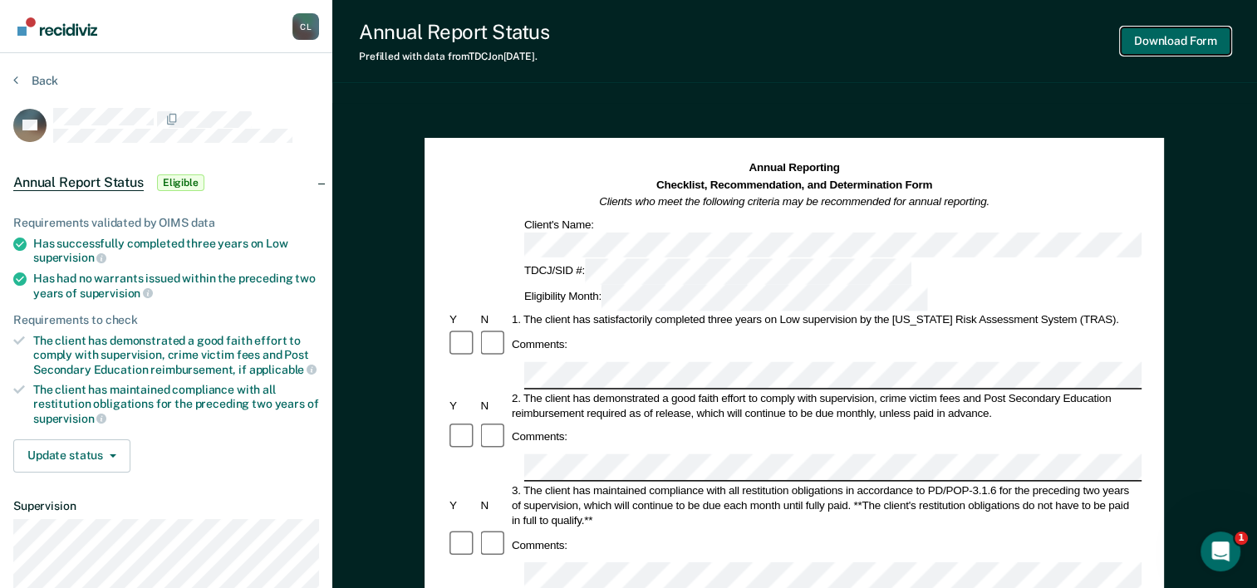
click at [1166, 41] on button "Download Form" at bounding box center [1176, 40] width 110 height 27
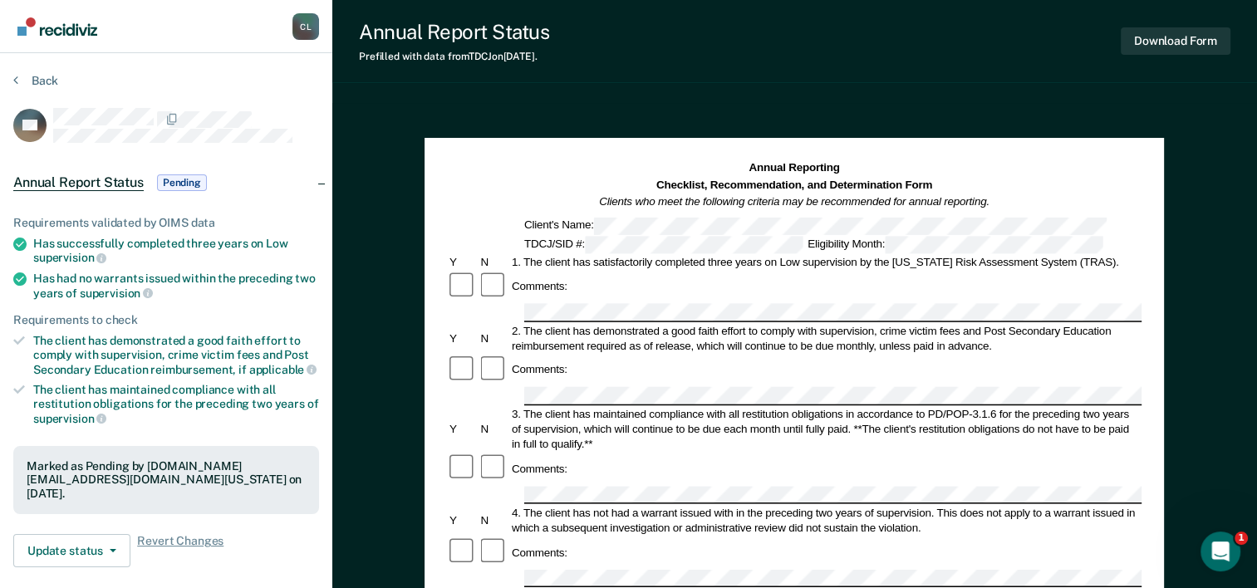
click at [33, 72] on section "Back PS Annual Report Status Pending Requirements validated by OIMS data Has su…" at bounding box center [166, 462] width 332 height 818
click at [41, 76] on button "Back" at bounding box center [35, 80] width 45 height 15
